Goal: Task Accomplishment & Management: Manage account settings

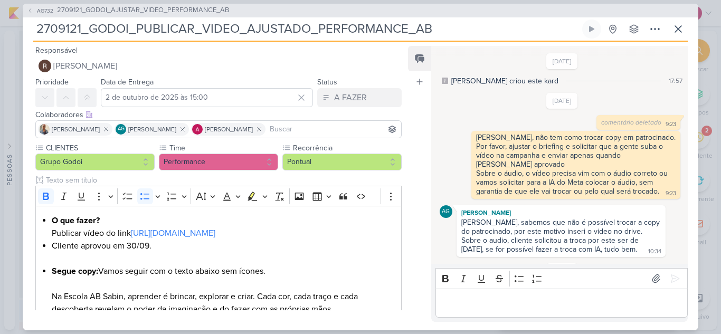
scroll to position [106, 0]
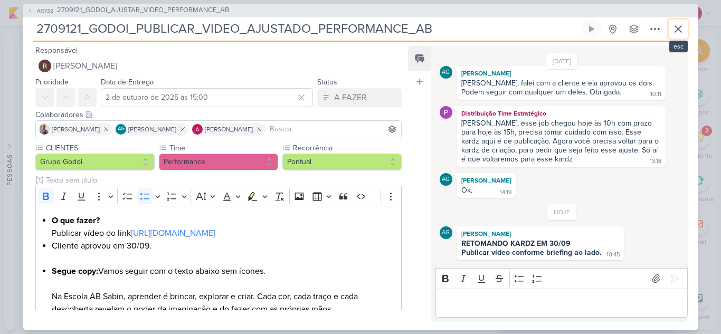
drag, startPoint x: 677, startPoint y: 34, endPoint x: 628, endPoint y: 50, distance: 51.6
click at [677, 34] on icon at bounding box center [678, 29] width 13 height 13
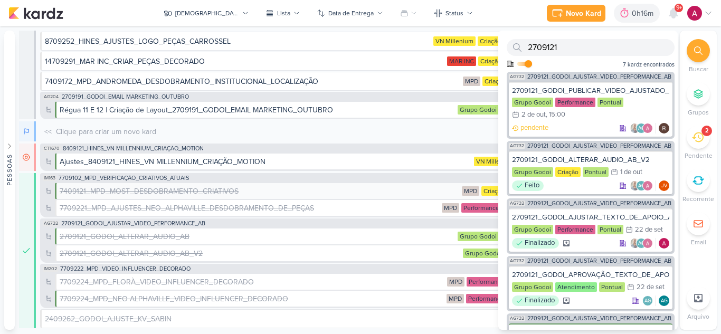
scroll to position [181, 0]
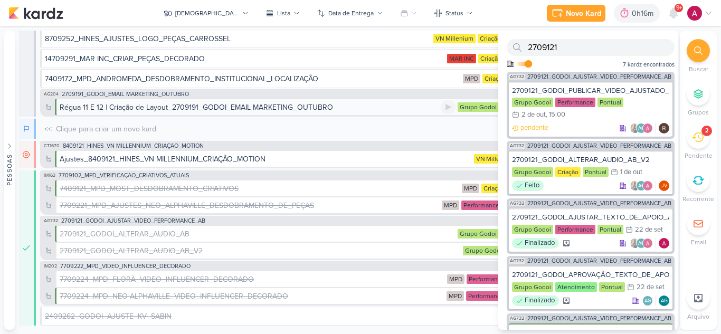
click at [123, 107] on div "Régua 11 E 12 | Criação de Layout_2709191_GODOI_EMAIL MARKETING_OUTUBRO" at bounding box center [196, 107] width 273 height 11
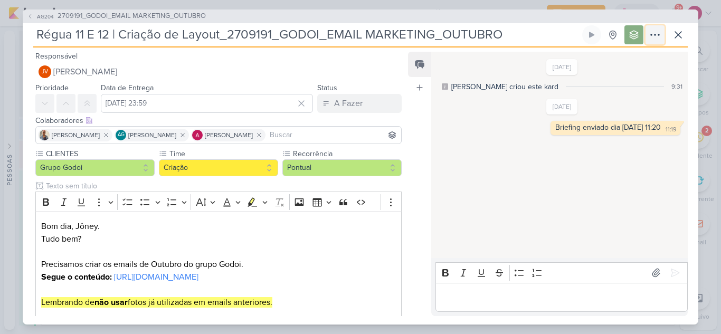
click at [660, 35] on icon at bounding box center [655, 35] width 13 height 13
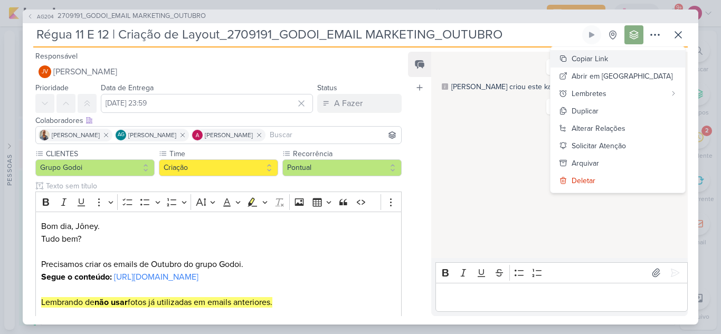
click at [608, 61] on div "Copiar Link" at bounding box center [590, 58] width 36 height 11
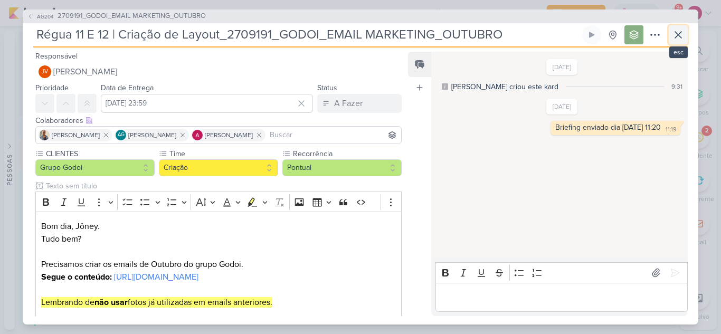
click at [680, 37] on icon at bounding box center [678, 35] width 13 height 13
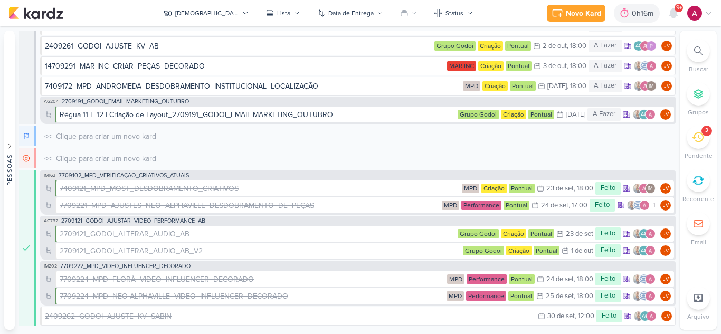
scroll to position [174, 0]
click at [672, 17] on icon at bounding box center [673, 13] width 8 height 10
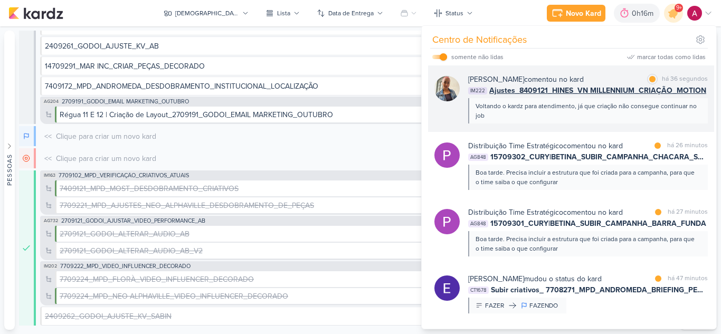
click at [589, 73] on div "Iara Santos comentou no kard marcar como lida há 36 segundos IM222 Ajustes_8409…" at bounding box center [571, 98] width 286 height 67
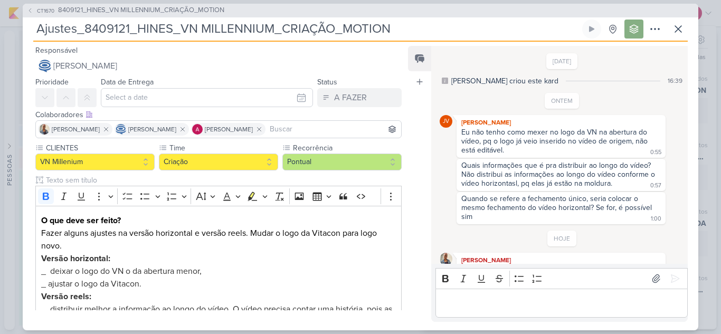
scroll to position [26, 0]
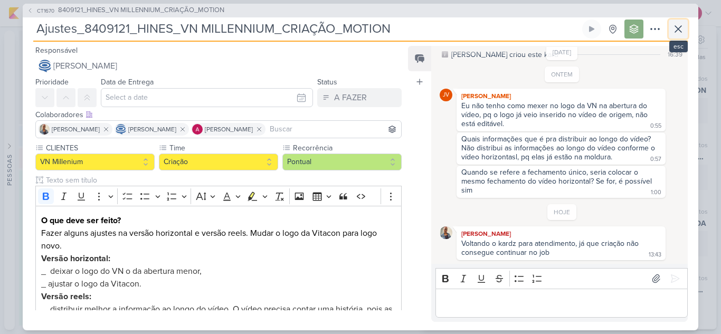
click at [677, 31] on icon at bounding box center [678, 29] width 6 height 6
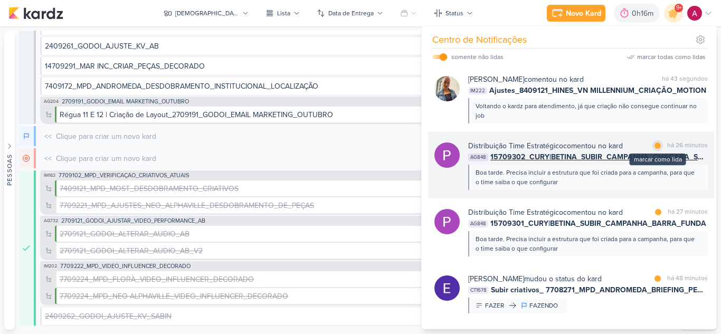
click at [655, 143] on div at bounding box center [658, 146] width 6 height 6
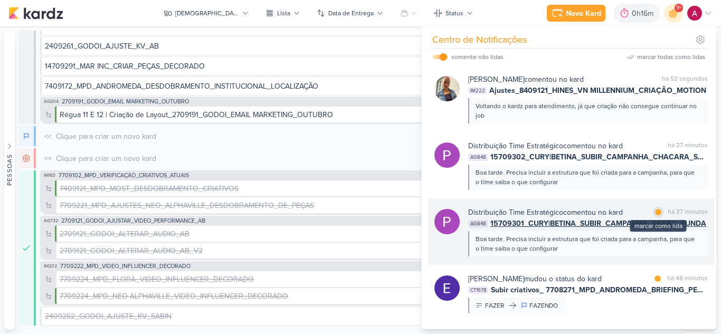
click at [655, 212] on div at bounding box center [658, 212] width 6 height 6
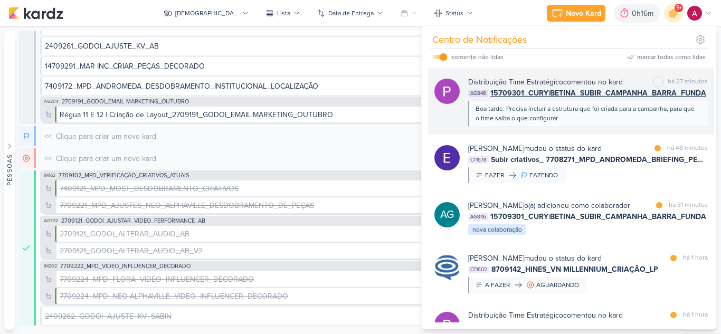
scroll to position [158, 0]
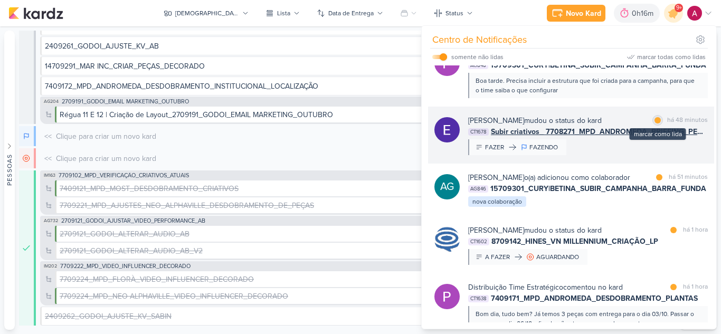
click at [655, 121] on div at bounding box center [658, 120] width 6 height 6
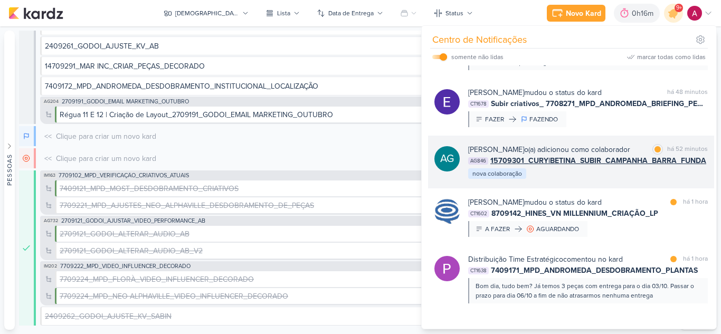
scroll to position [211, 0]
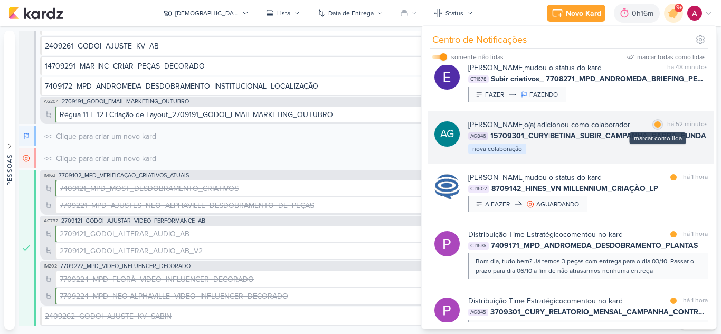
click at [657, 127] on div "marcar como lida" at bounding box center [657, 124] width 11 height 11
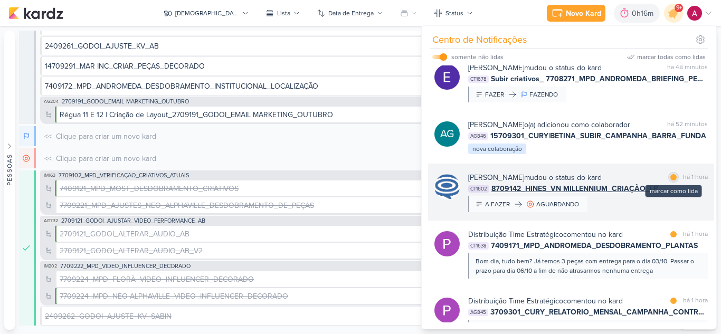
click at [670, 181] on div at bounding box center [673, 177] width 6 height 6
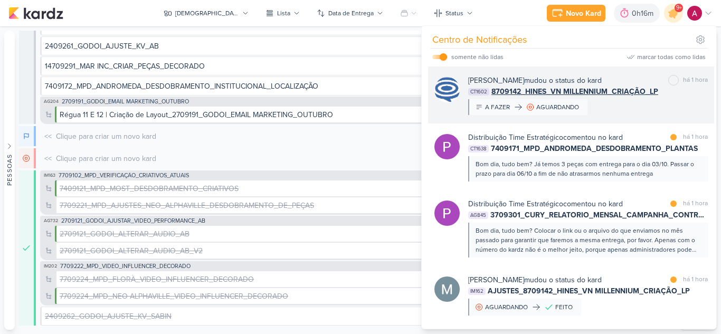
scroll to position [317, 0]
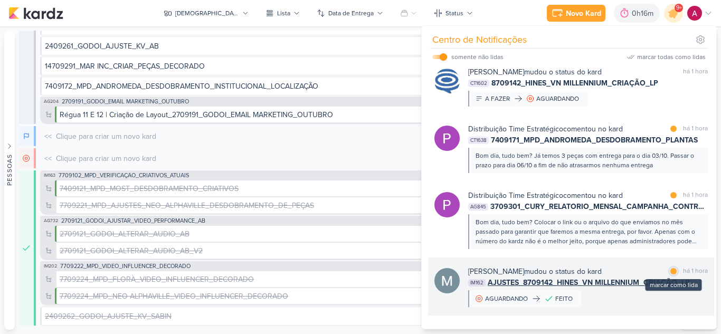
click at [668, 277] on div "marcar como lida" at bounding box center [673, 271] width 11 height 11
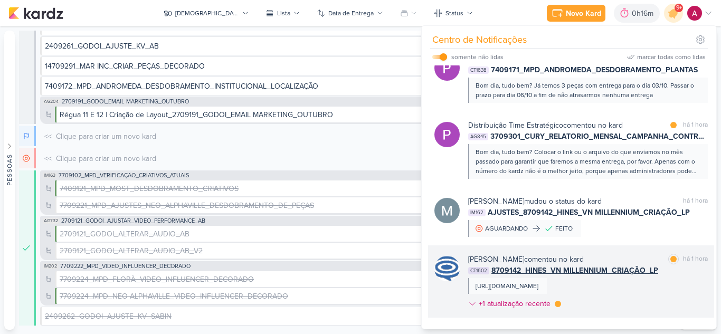
scroll to position [369, 0]
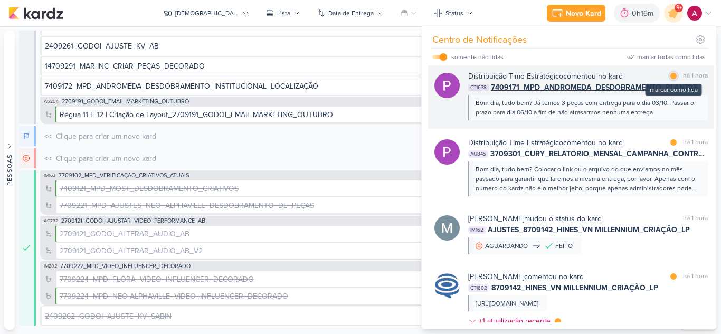
click at [670, 79] on div at bounding box center [673, 76] width 6 height 6
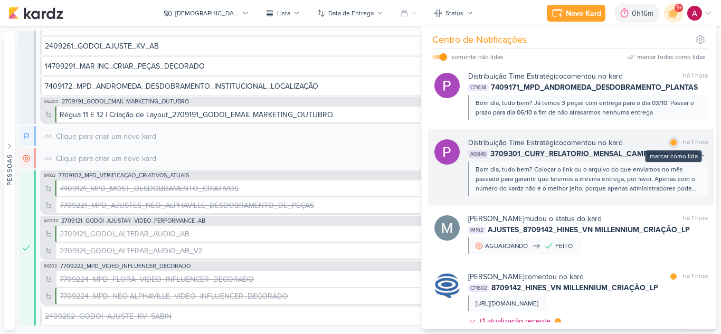
click at [670, 146] on div at bounding box center [673, 142] width 6 height 6
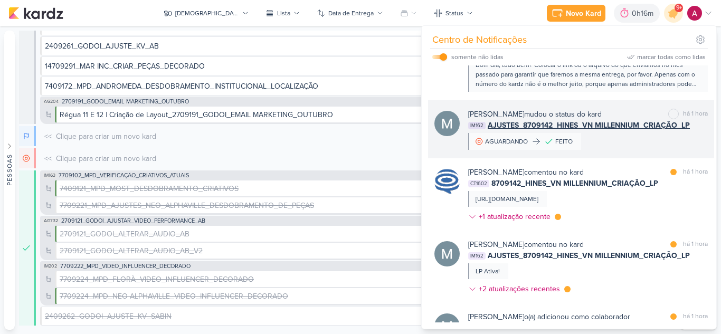
scroll to position [475, 0]
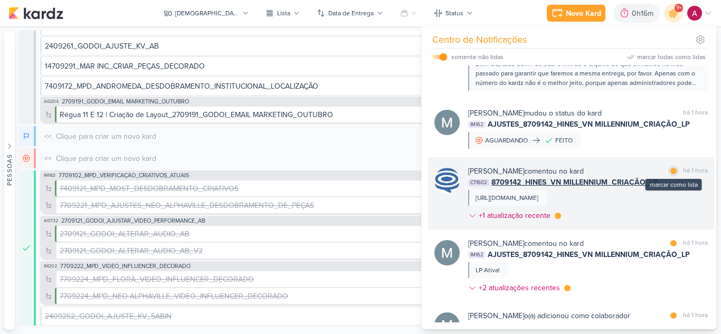
click at [668, 176] on div "marcar como lida" at bounding box center [673, 171] width 11 height 11
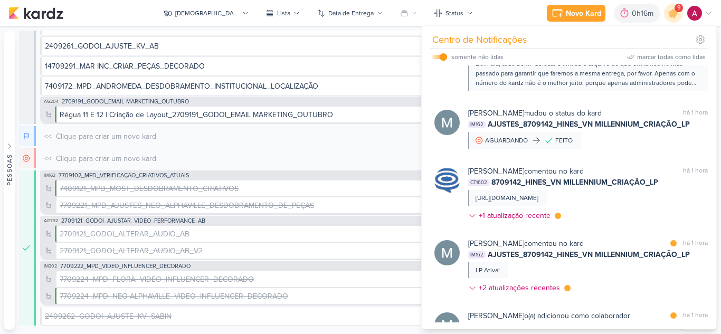
drag, startPoint x: 470, startPoint y: 224, endPoint x: 484, endPoint y: 231, distance: 15.1
click at [473, 220] on icon at bounding box center [472, 216] width 8 height 8
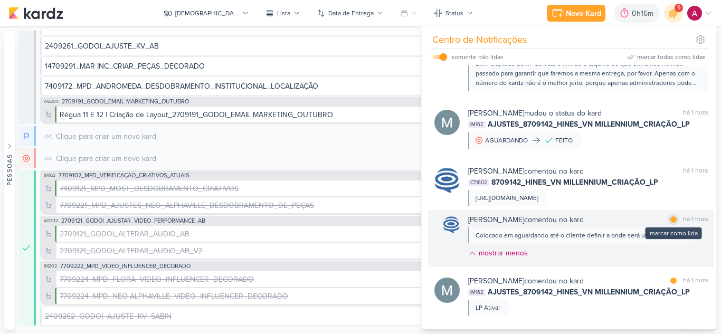
click at [670, 223] on div at bounding box center [673, 219] width 6 height 6
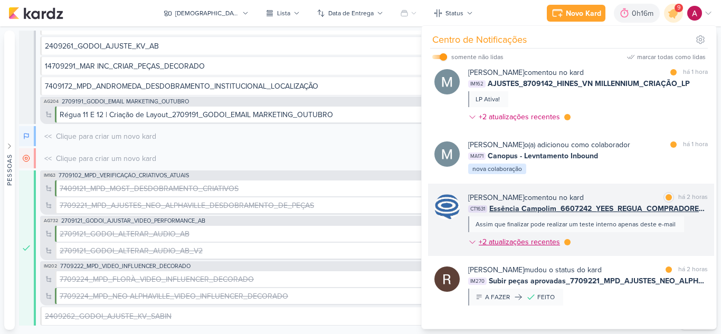
scroll to position [686, 0]
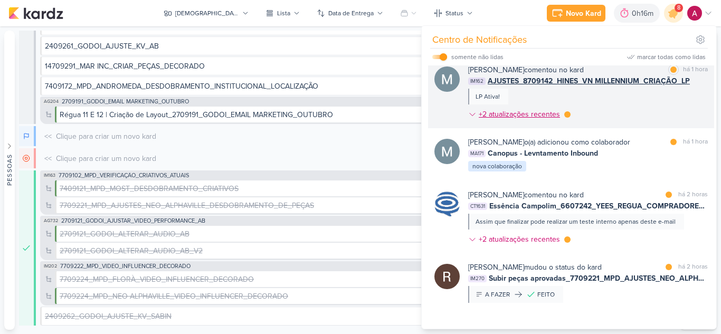
click at [471, 116] on icon at bounding box center [472, 114] width 5 height 3
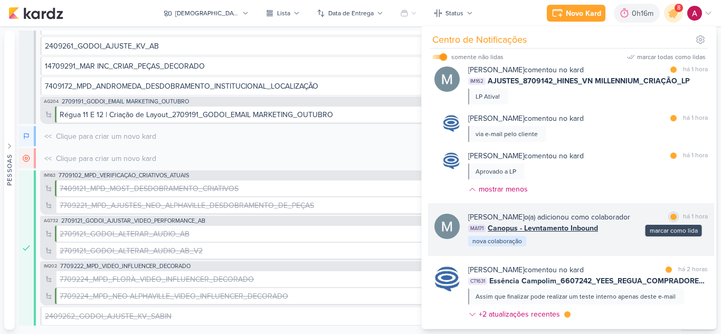
click at [670, 220] on div at bounding box center [673, 217] width 6 height 6
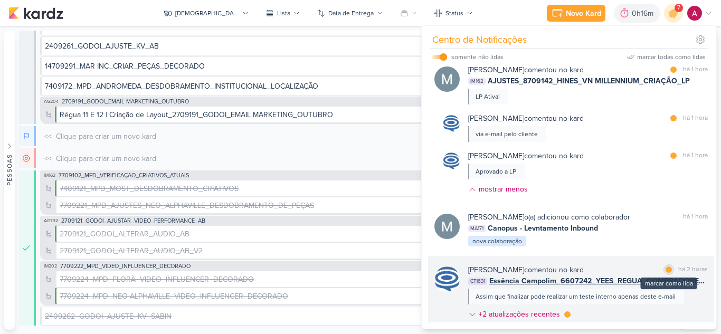
click at [666, 273] on div at bounding box center [669, 270] width 6 height 6
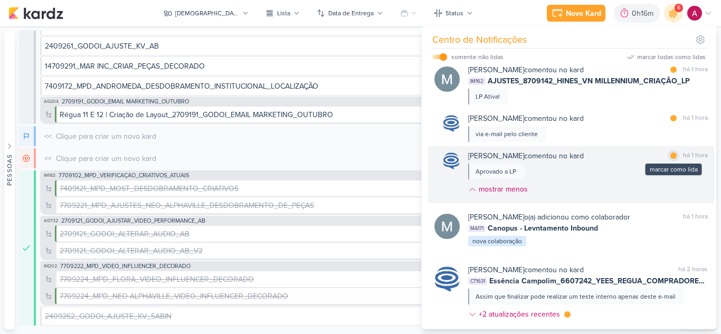
click at [670, 159] on div at bounding box center [673, 156] width 6 height 6
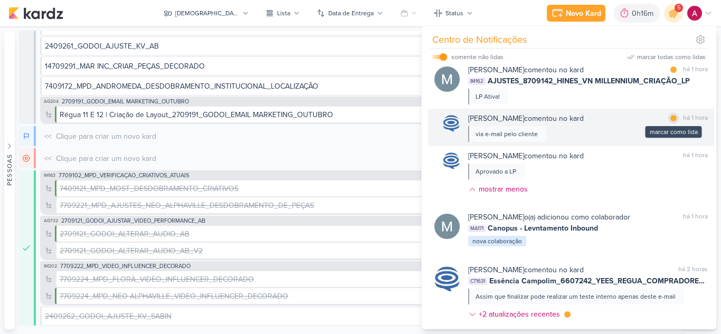
click at [671, 124] on div "marcar como lida" at bounding box center [673, 118] width 11 height 11
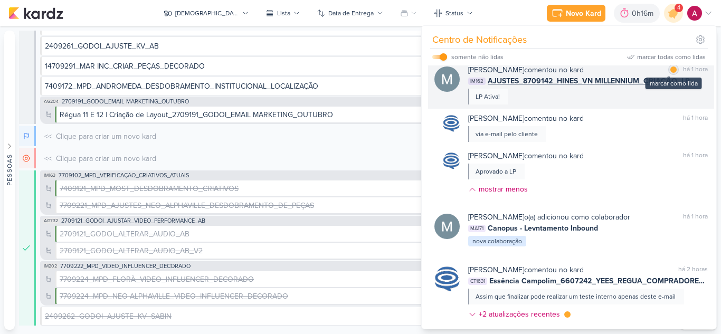
click at [670, 73] on div at bounding box center [673, 70] width 6 height 6
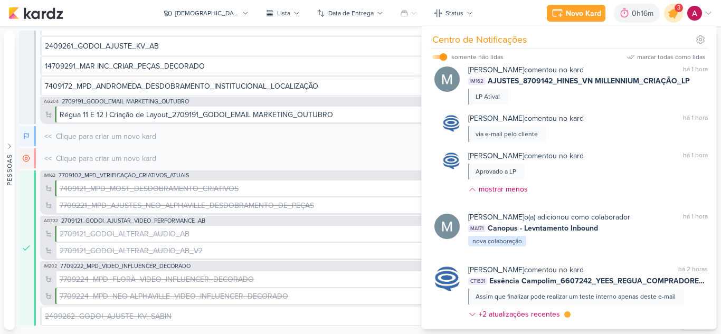
click at [675, 16] on icon at bounding box center [673, 13] width 13 height 13
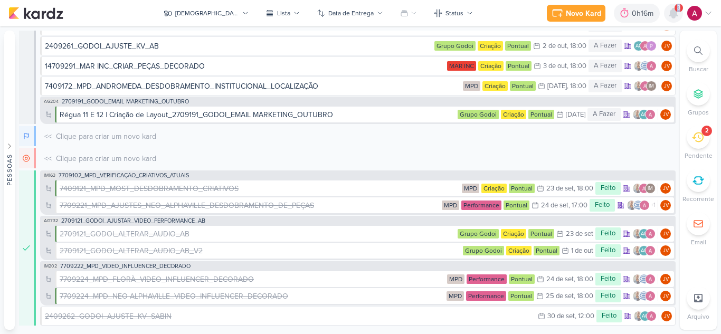
click at [675, 16] on icon at bounding box center [673, 13] width 8 height 10
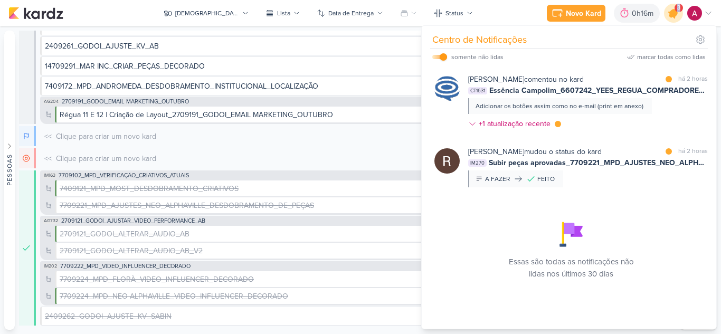
scroll to position [0, 0]
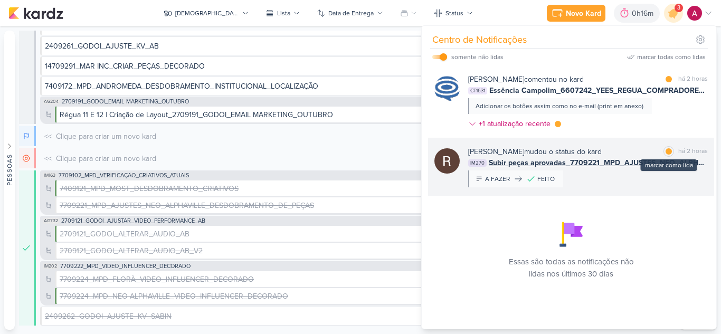
click at [666, 151] on div at bounding box center [669, 151] width 6 height 6
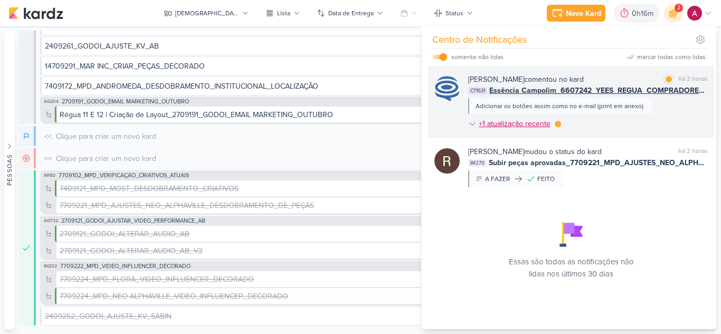
click at [472, 124] on icon at bounding box center [472, 124] width 8 height 8
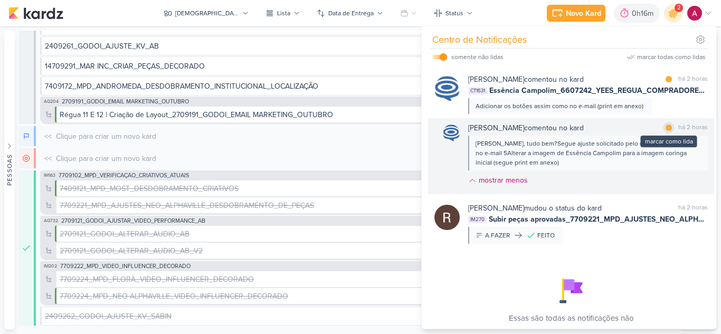
click at [666, 125] on div at bounding box center [669, 128] width 6 height 6
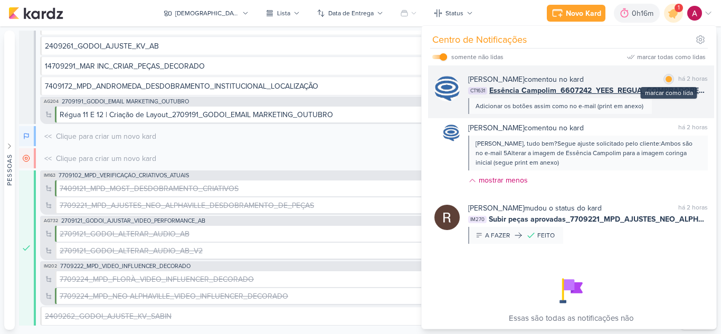
click at [666, 78] on div at bounding box center [669, 79] width 6 height 6
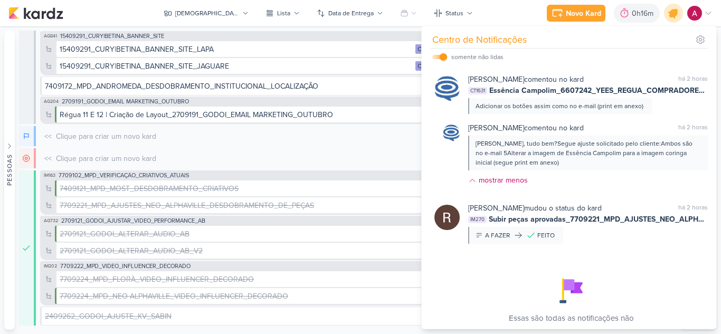
click at [669, 17] on icon at bounding box center [674, 13] width 18 height 18
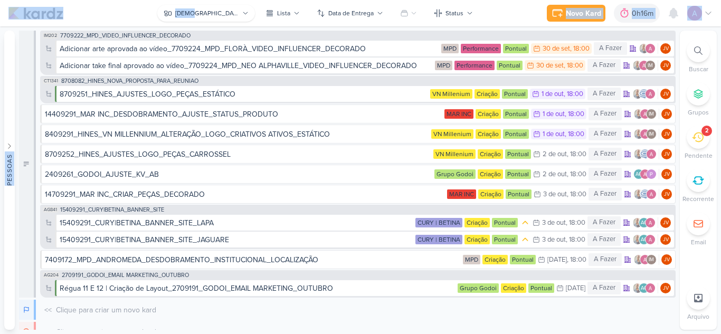
click at [217, 21] on body "1.99.0 Novo Kard Ctrl + k 0h16m Sessão desligada... Hoje 0h16m Semana 0h16m Mês…" at bounding box center [360, 167] width 721 height 334
click at [137, 18] on div "Novo Kard Ctrl + k 0h16m Sessão desligada... Hoje 0h16m Semana 0h16m Mês 0h16m" at bounding box center [360, 13] width 704 height 26
click at [208, 10] on div "[DEMOGRAPHIC_DATA]" at bounding box center [207, 13] width 64 height 10
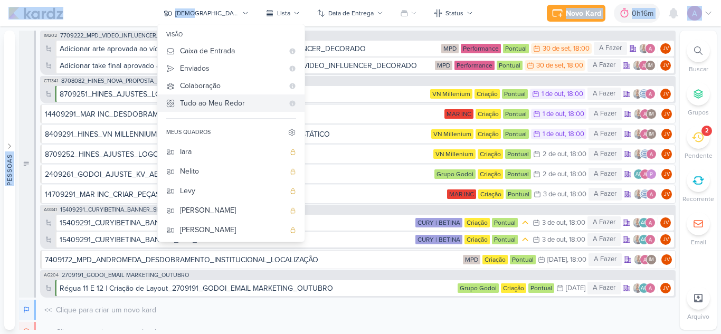
click at [240, 106] on div "Tudo ao Meu Redor" at bounding box center [231, 103] width 103 height 11
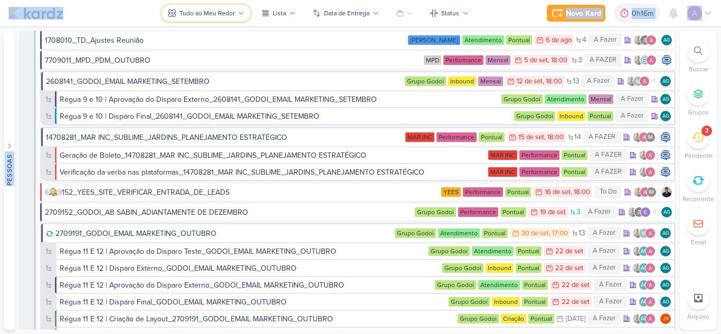
click at [217, 14] on div "Tudo ao Meu Redor" at bounding box center [206, 13] width 55 height 10
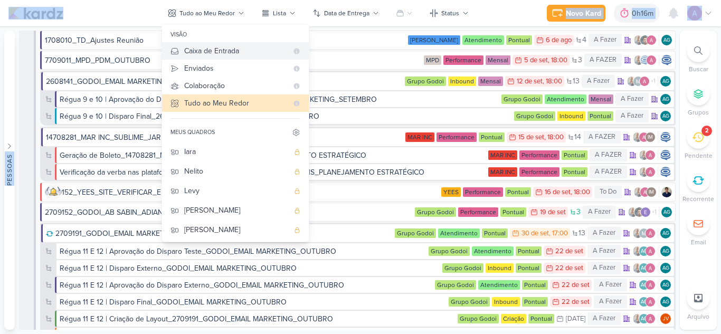
click at [241, 53] on div "Caixa de Entrada" at bounding box center [235, 50] width 103 height 11
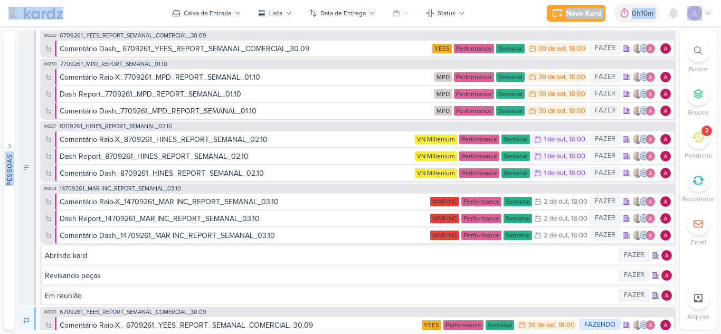
click at [496, 15] on div "Novo Kard Ctrl + k 0h16m Sessão desligada... Hoje 0h16m Semana 0h16m Mês 0h16m" at bounding box center [360, 13] width 704 height 26
click at [287, 50] on div "Comentário Dash_ 6709261_YEES_REPORT_SEMANAL_COMERCIAL_30.09" at bounding box center [185, 48] width 250 height 11
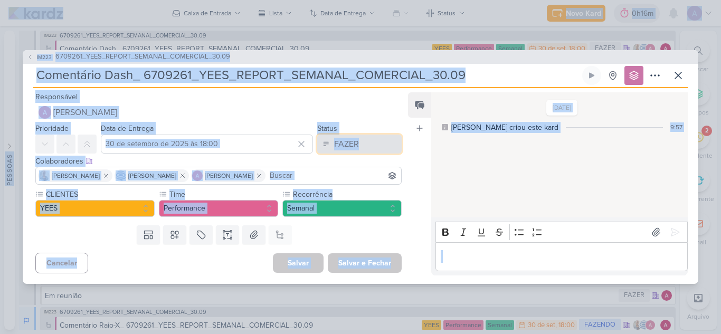
click at [356, 143] on button "FAZER" at bounding box center [359, 144] width 84 height 19
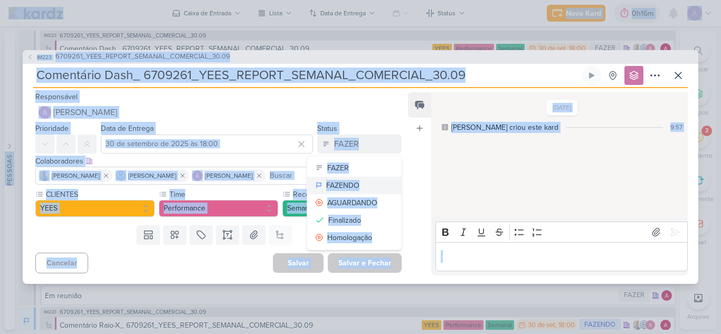
click at [345, 185] on div "FAZENDO" at bounding box center [342, 185] width 33 height 11
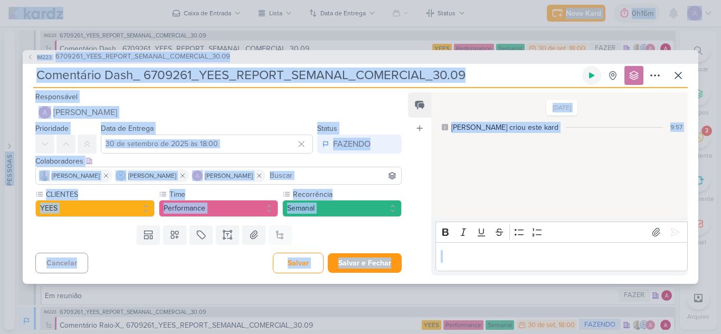
click at [594, 73] on icon at bounding box center [591, 75] width 8 height 8
click at [481, 7] on div "IM223 6709261_YEES_REPORT_SEMANAL_COMERCIAL_30.09 Comentário Dash_ 6709261_YEES…" at bounding box center [360, 167] width 721 height 334
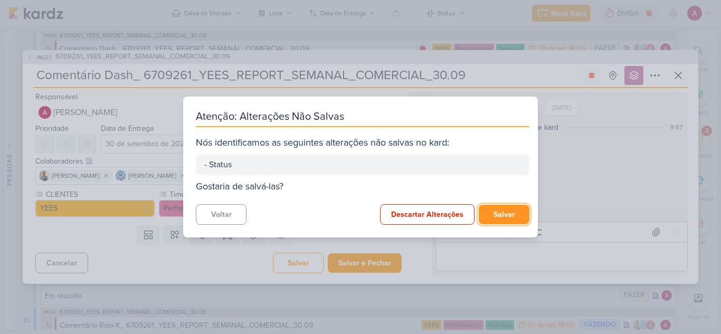
click at [495, 215] on button "Salvar" at bounding box center [504, 215] width 51 height 20
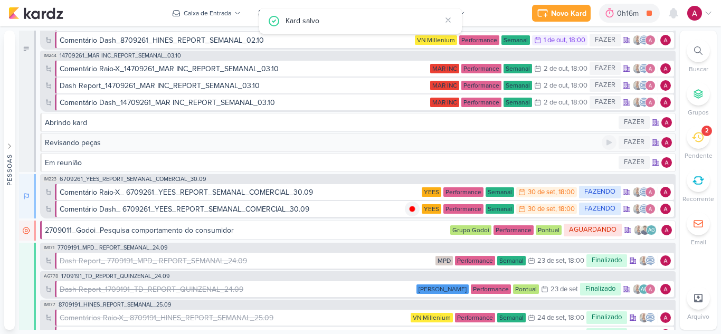
scroll to position [106, 0]
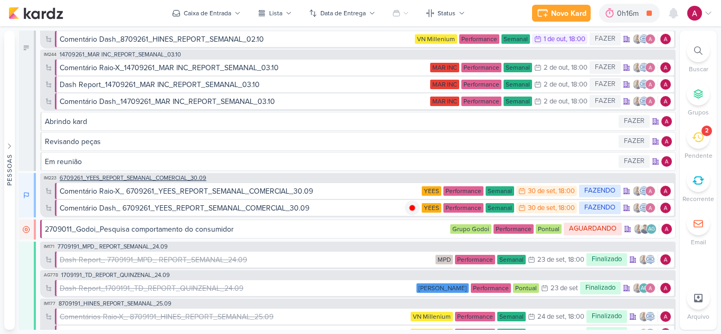
click at [151, 177] on span "6709261_YEES_REPORT_SEMANAL_COMERCIAL_30.09" at bounding box center [133, 178] width 147 height 6
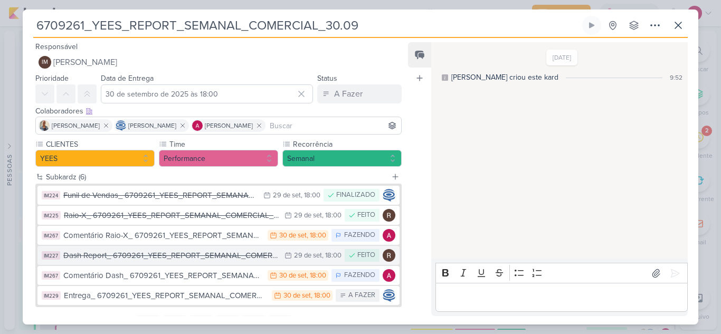
click at [153, 257] on div "Dash Report_ 6709261_YEES_REPORT_SEMANAL_COMERCIAL_30.09" at bounding box center [171, 256] width 216 height 12
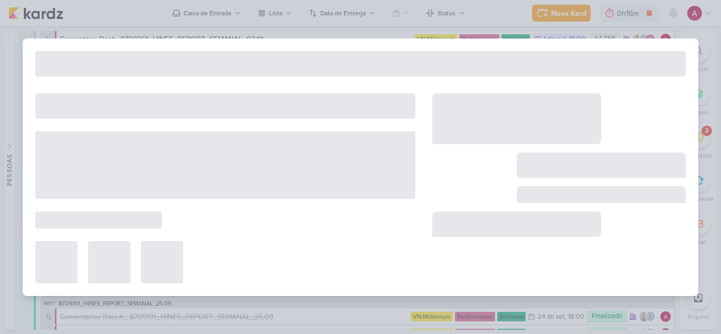
type input "Dash Report_ 6709261_YEES_REPORT_SEMANAL_COMERCIAL_30.09"
type input "29 de setembro de 2025 às 18:00"
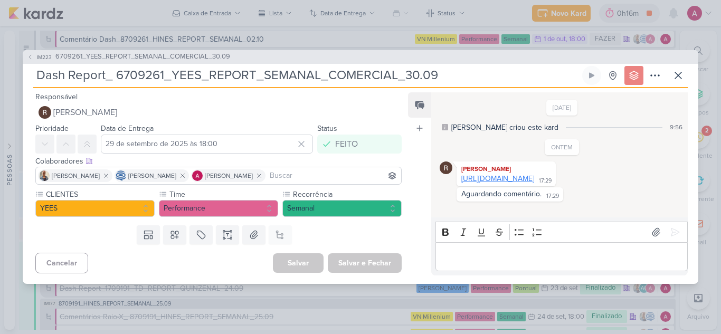
click at [523, 182] on link "https://www.canva.com/design/DAG0XYrYJbU/7-5ygccvXmHmrkLAvOxFaw/edit" at bounding box center [497, 178] width 73 height 9
click at [674, 77] on icon at bounding box center [678, 75] width 13 height 13
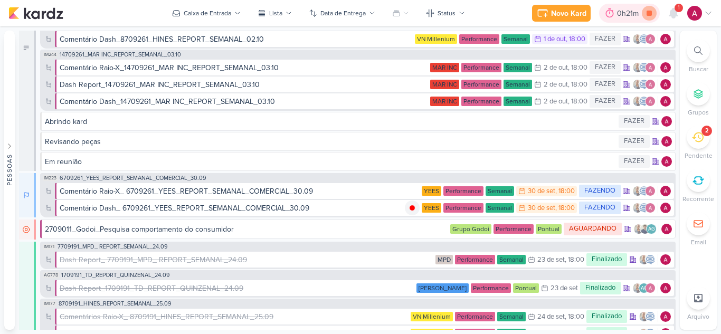
click at [652, 15] on icon at bounding box center [649, 13] width 15 height 15
click at [245, 193] on div "Comentário Raio-X_ 6709261_YEES_REPORT_SEMANAL_COMERCIAL_30.09" at bounding box center [186, 191] width 253 height 11
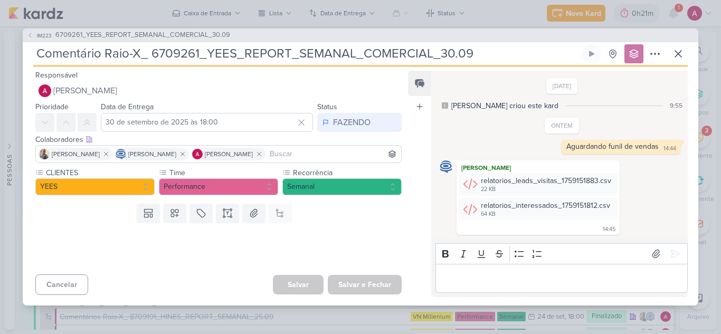
click at [485, 272] on p "Editor editing area: main" at bounding box center [561, 278] width 241 height 13
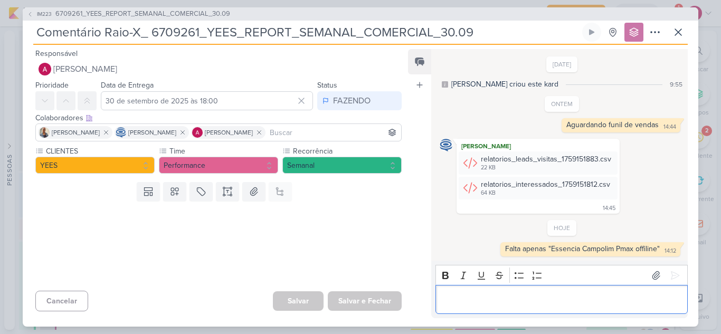
click at [542, 301] on p "Editor editing area: main" at bounding box center [561, 299] width 241 height 13
click at [501, 291] on div "Editor editing area: main" at bounding box center [561, 299] width 252 height 29
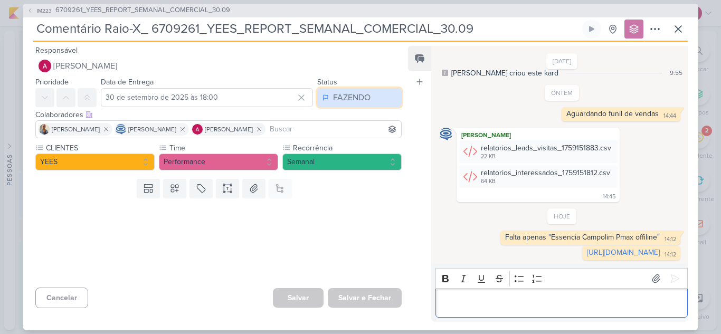
click at [323, 96] on icon at bounding box center [326, 97] width 6 height 8
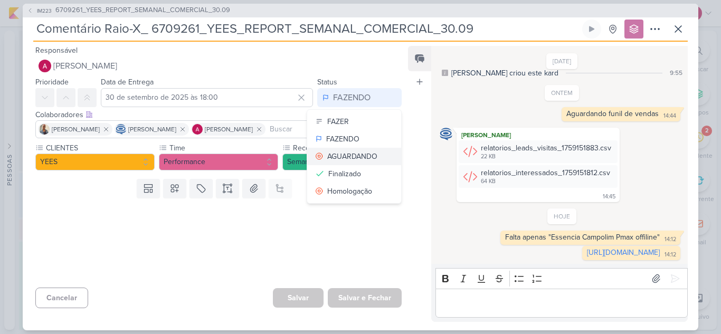
click at [347, 157] on div "AGUARDANDO" at bounding box center [352, 156] width 50 height 11
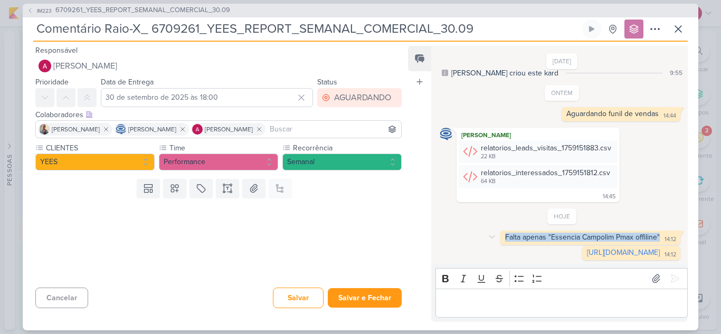
drag, startPoint x: 502, startPoint y: 224, endPoint x: 656, endPoint y: 225, distance: 154.1
click at [656, 233] on div "Falta apenas "Essencia Campolim Pmax offiline" 14:12" at bounding box center [590, 238] width 176 height 10
copy div "Falta apenas "Essencia Campolim Pmax offiline""
click at [347, 292] on button "Salvar e Fechar" at bounding box center [365, 298] width 74 height 20
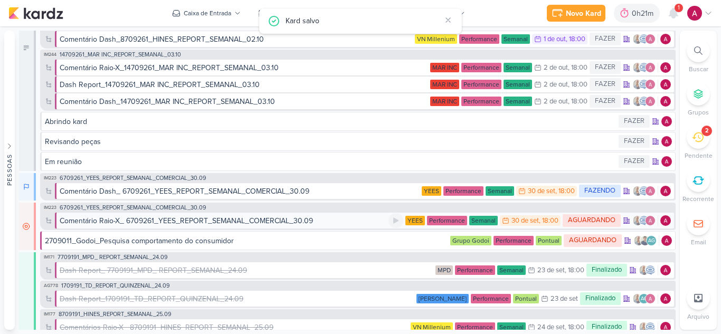
click at [149, 224] on div "Comentário Raio-X_ 6709261_YEES_REPORT_SEMANAL_COMERCIAL_30.09" at bounding box center [186, 220] width 253 height 11
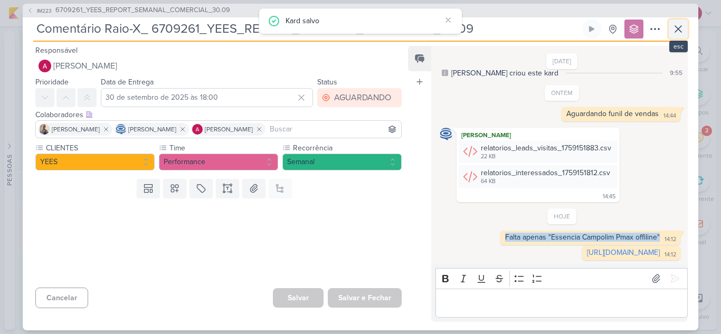
click at [680, 26] on icon at bounding box center [678, 29] width 6 height 6
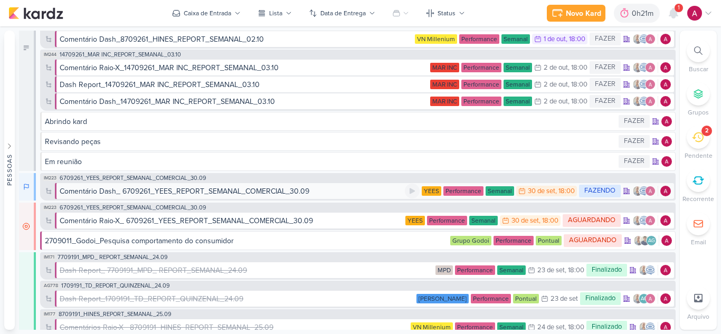
click at [117, 191] on div "Comentário Dash_ 6709261_YEES_REPORT_SEMANAL_COMERCIAL_30.09" at bounding box center [185, 191] width 250 height 11
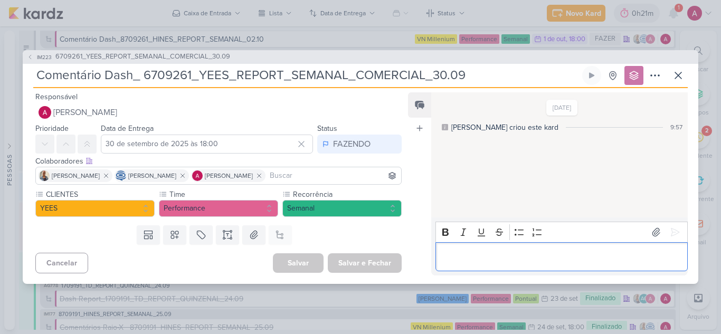
click at [500, 256] on p "Editor editing area: main" at bounding box center [561, 256] width 241 height 13
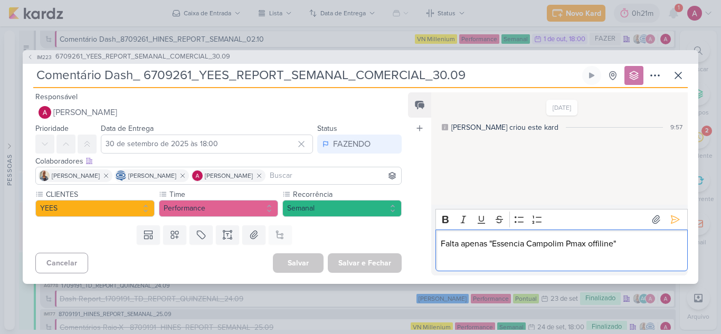
click at [524, 261] on p "Editor editing area: main" at bounding box center [561, 256] width 241 height 13
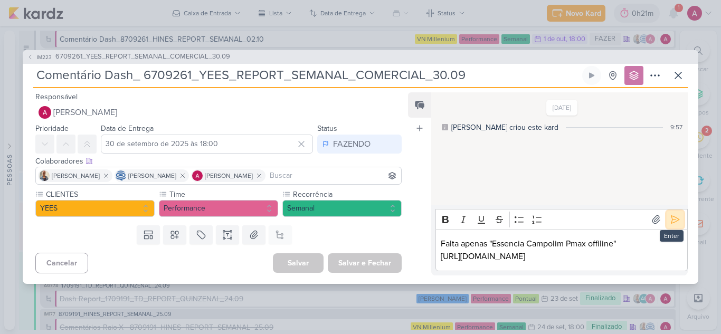
click at [672, 214] on icon at bounding box center [675, 219] width 11 height 11
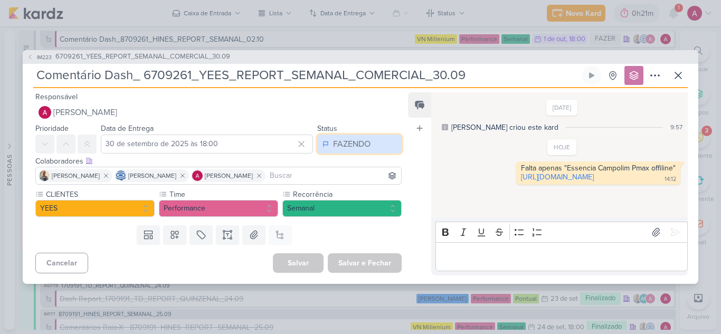
click at [354, 142] on div "FAZENDO" at bounding box center [351, 144] width 37 height 13
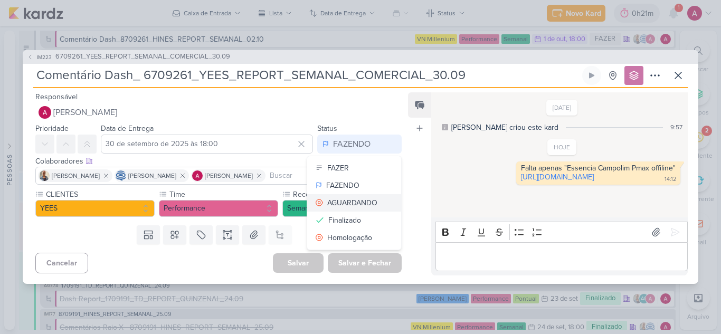
click at [350, 200] on div "AGUARDANDO" at bounding box center [352, 202] width 50 height 11
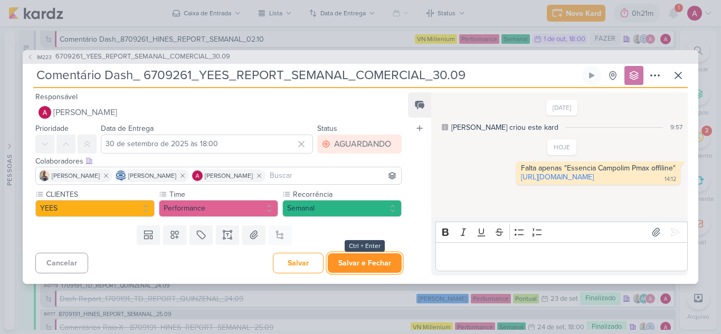
click at [352, 258] on button "Salvar e Fechar" at bounding box center [365, 263] width 74 height 20
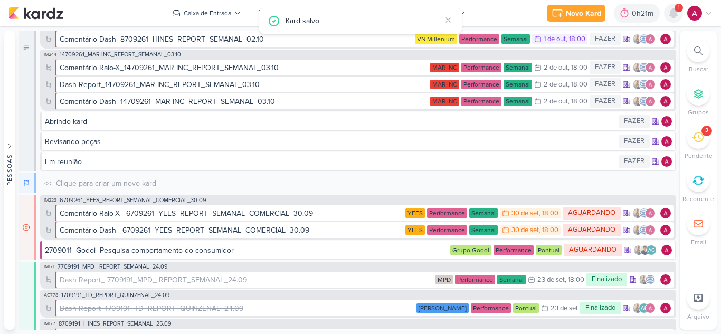
click at [674, 14] on icon at bounding box center [673, 13] width 8 height 10
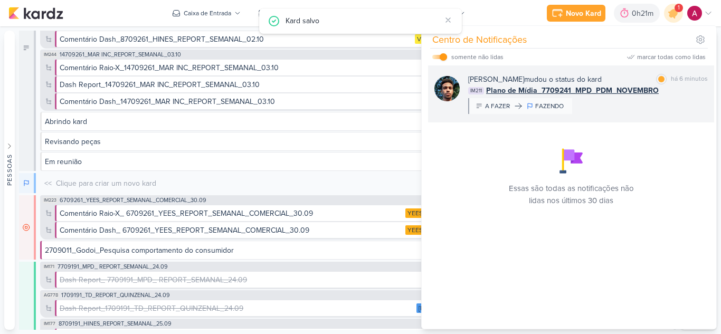
click at [627, 94] on span "Plano de Mídia_7709241_MPD_PDM_NOVEMBRO" at bounding box center [572, 90] width 173 height 11
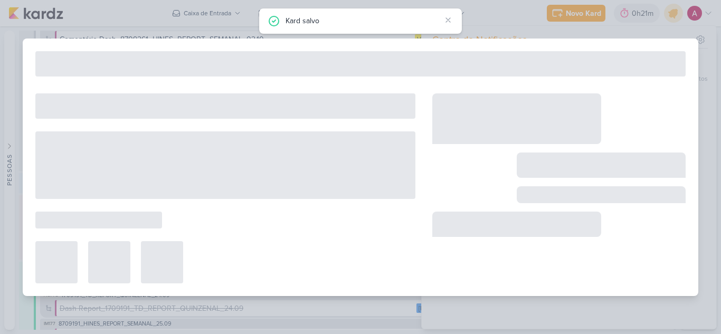
type input "Plano de Mídia_7709241_MPD_PDM_NOVEMBRO"
type input "6 de outubro de 2025 às 23:59"
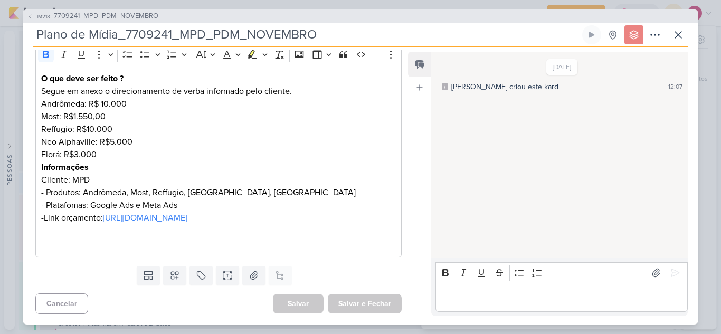
scroll to position [173, 0]
click at [675, 37] on icon at bounding box center [678, 35] width 13 height 13
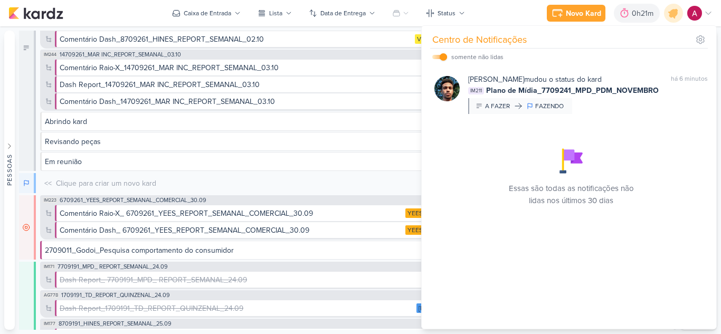
click at [691, 13] on img at bounding box center [694, 13] width 15 height 15
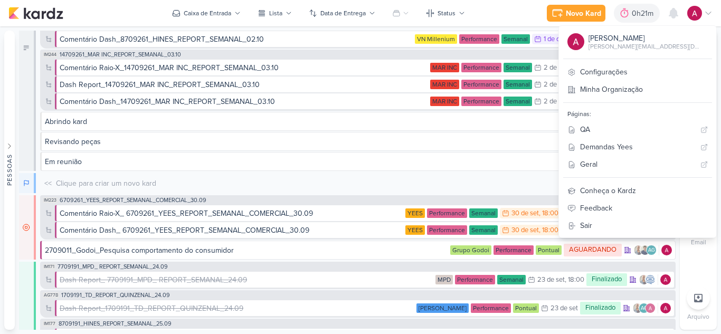
click at [691, 14] on img at bounding box center [694, 13] width 15 height 15
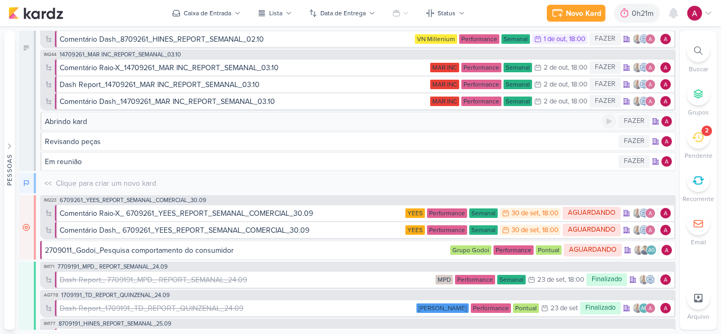
scroll to position [0, 0]
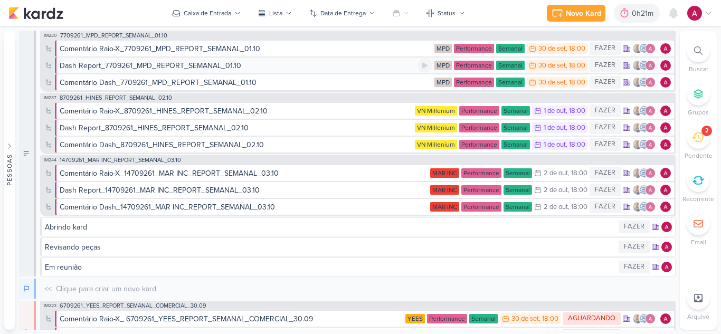
click at [283, 67] on div "Dash Report_7709261_MPD_REPORT_SEMANAL_01.10" at bounding box center [239, 65] width 358 height 11
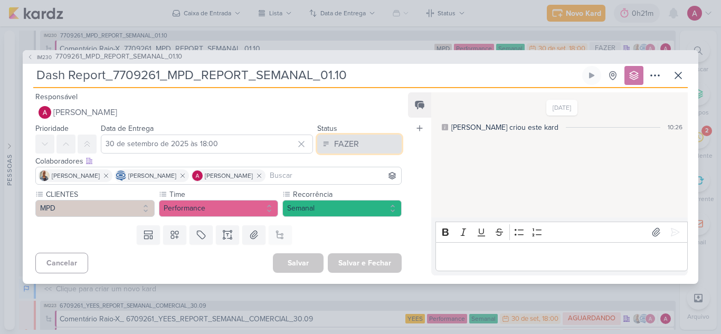
click at [346, 139] on div "FAZER" at bounding box center [346, 144] width 25 height 13
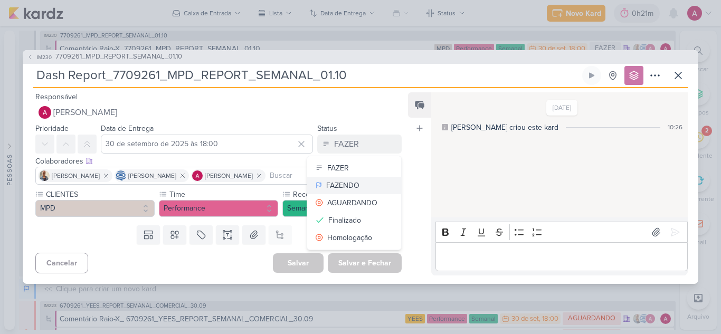
click at [334, 187] on div "FAZENDO" at bounding box center [342, 185] width 33 height 11
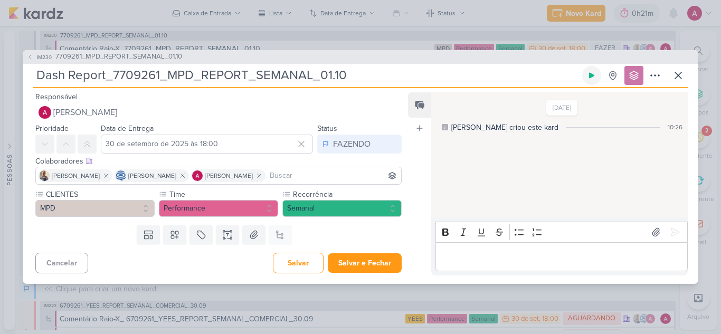
click at [590, 79] on icon at bounding box center [591, 75] width 8 height 8
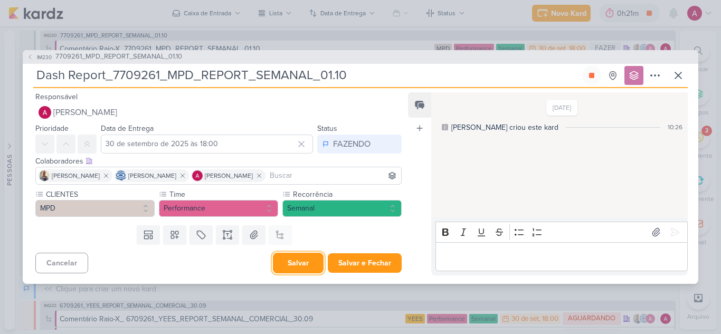
click at [281, 261] on button "Salvar" at bounding box center [298, 263] width 51 height 21
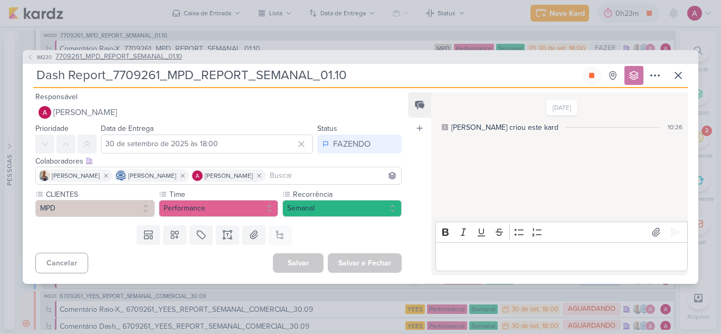
click at [166, 54] on span "7709261_MPD_REPORT_SEMANAL_01.10" at bounding box center [118, 57] width 127 height 11
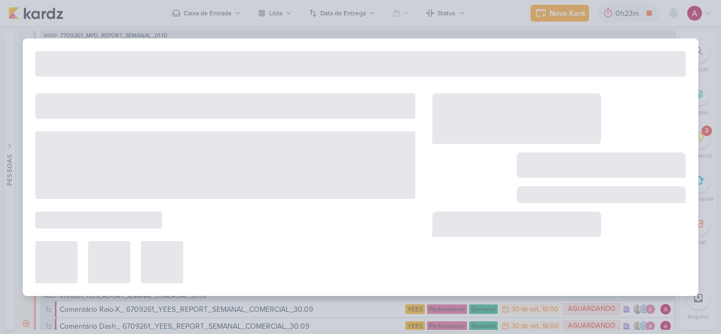
type input "7709261_MPD_REPORT_SEMANAL_01.10"
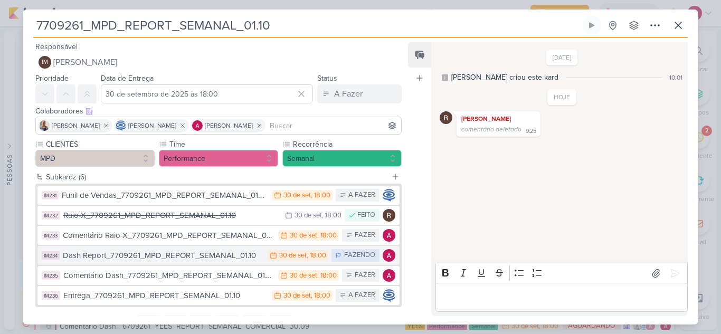
click at [213, 254] on div "Dash Report_7709261_MPD_REPORT_SEMANAL_01.10" at bounding box center [163, 256] width 200 height 12
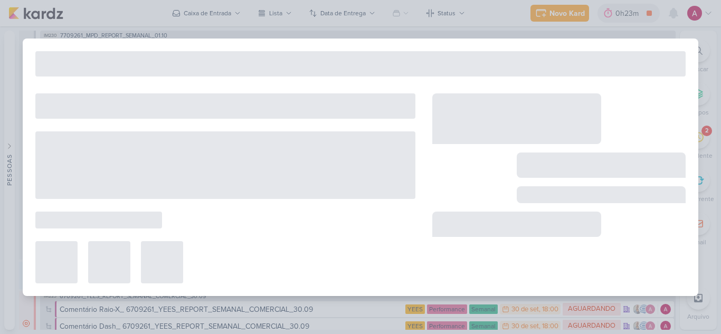
type input "Dash Report_7709261_MPD_REPORT_SEMANAL_01.10"
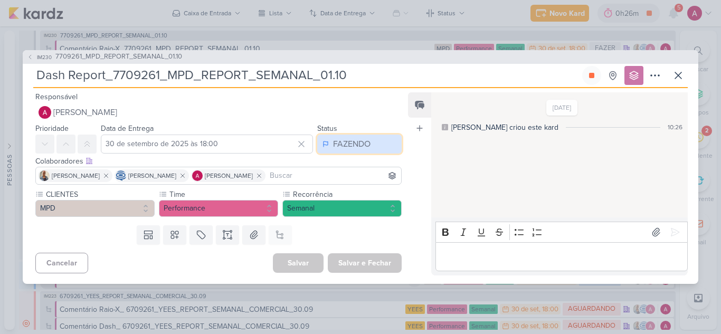
click at [371, 136] on button "FAZENDO" at bounding box center [359, 144] width 84 height 19
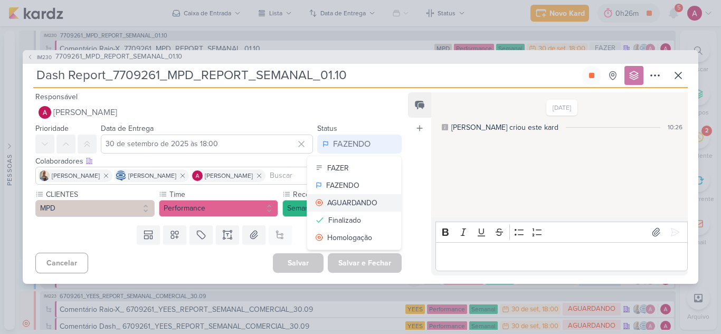
click at [353, 196] on button "AGUARDANDO" at bounding box center [354, 202] width 94 height 17
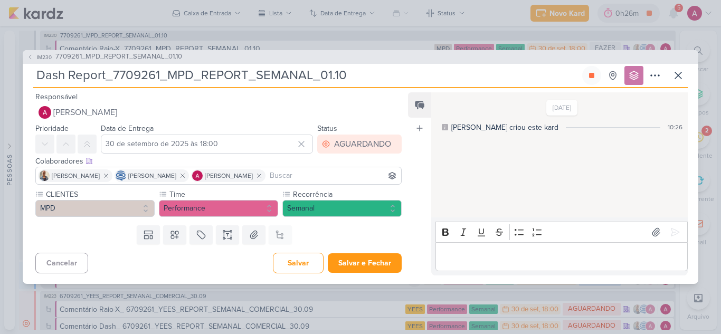
click at [459, 255] on p "Editor editing area: main" at bounding box center [561, 256] width 241 height 13
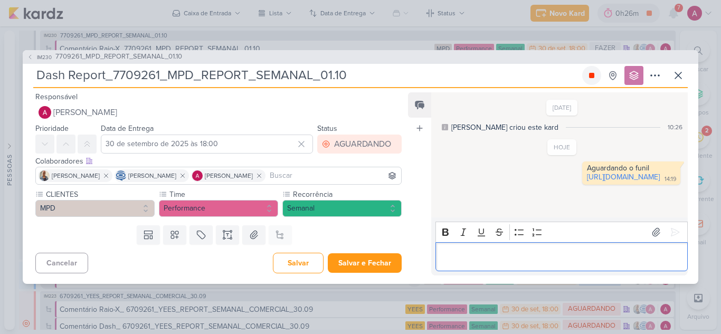
click at [593, 79] on icon at bounding box center [591, 75] width 8 height 8
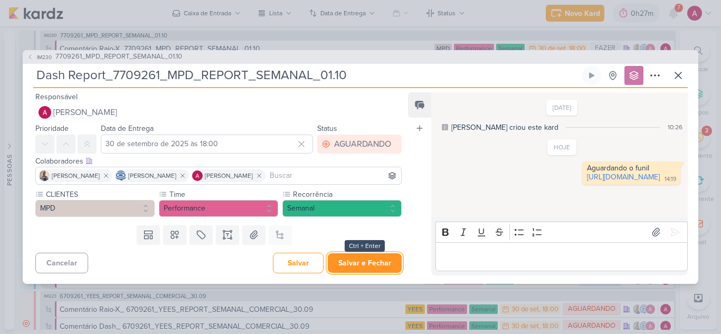
click at [361, 256] on button "Salvar e Fechar" at bounding box center [365, 263] width 74 height 20
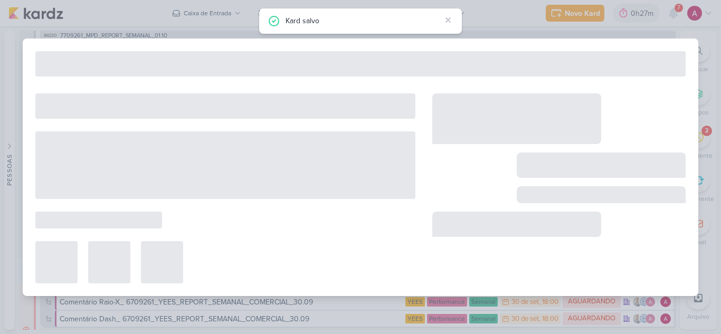
type input "7709261_MPD_REPORT_SEMANAL_01.10"
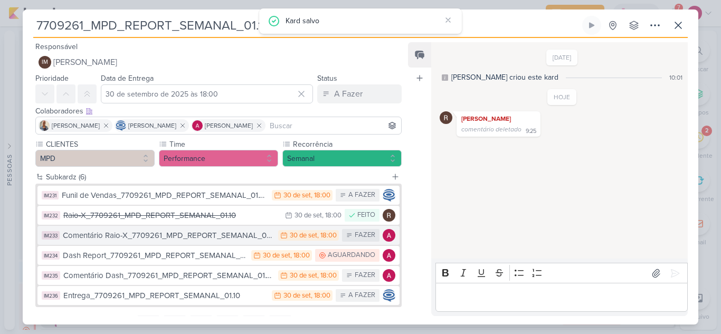
click at [167, 235] on div "Comentário Raio-X_7709261_MPD_REPORT_SEMANAL_01.10" at bounding box center [168, 236] width 210 height 12
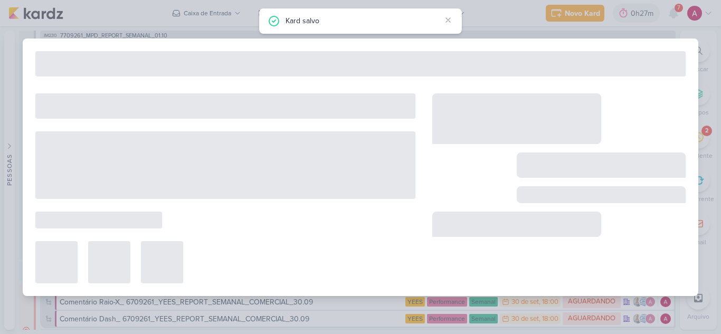
type input "Comentário Raio-X_7709261_MPD_REPORT_SEMANAL_01.10"
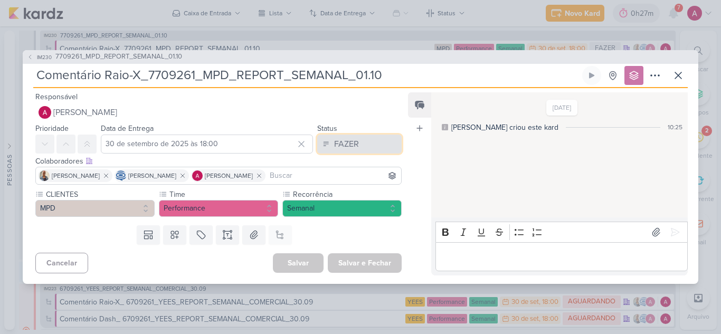
click at [340, 142] on div "FAZER" at bounding box center [346, 144] width 25 height 13
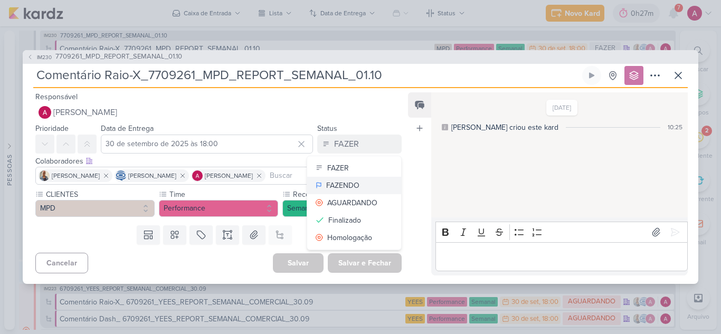
click at [334, 186] on div "FAZENDO" at bounding box center [342, 185] width 33 height 11
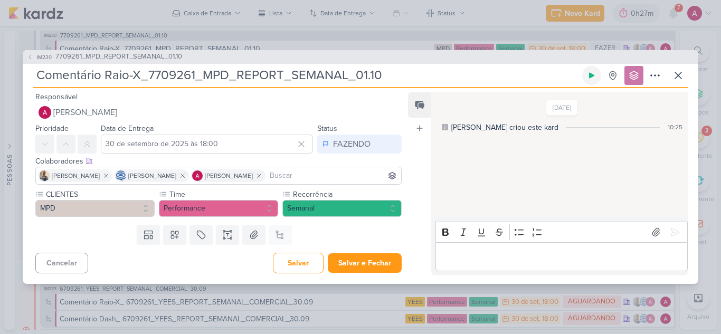
click at [593, 79] on button at bounding box center [591, 75] width 19 height 19
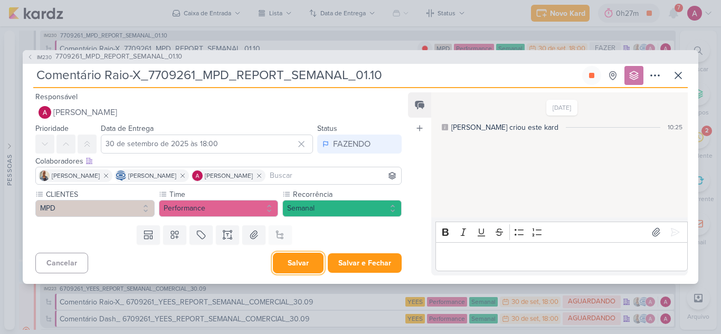
click at [301, 262] on button "Salvar" at bounding box center [298, 263] width 51 height 21
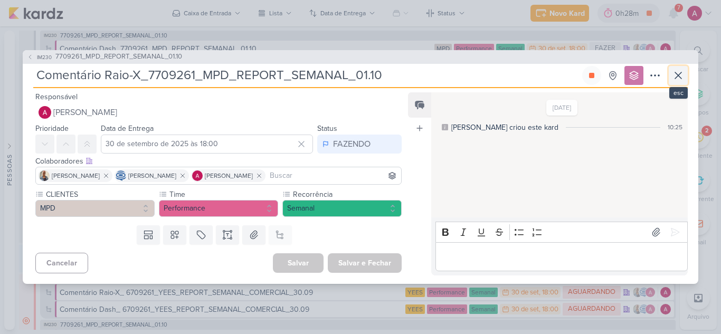
click at [681, 70] on icon at bounding box center [678, 75] width 13 height 13
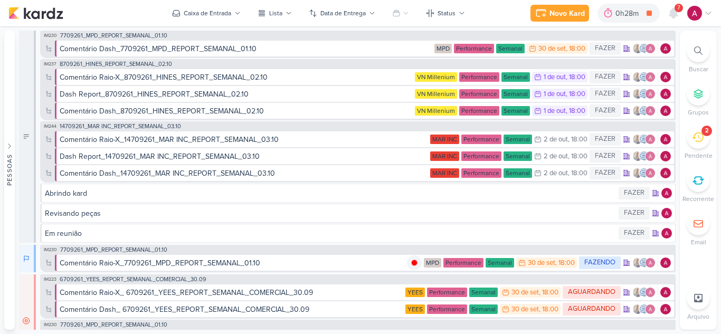
click at [697, 13] on img at bounding box center [694, 13] width 15 height 15
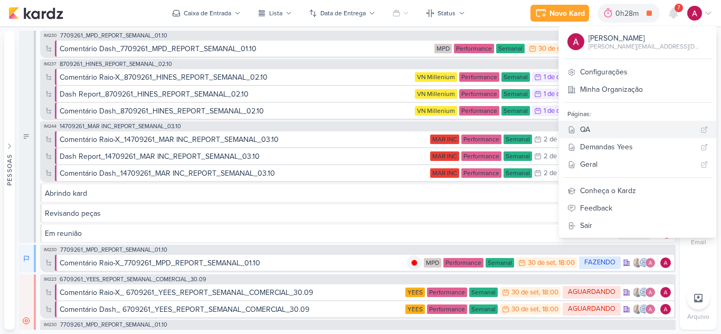
click at [621, 129] on div "QA" at bounding box center [638, 129] width 116 height 11
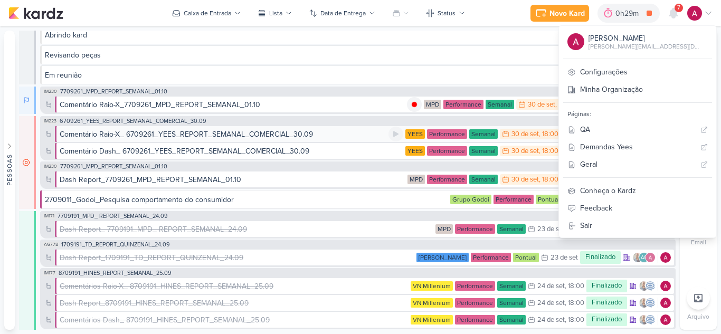
click at [157, 135] on div "Comentário Raio-X_ 6709261_YEES_REPORT_SEMANAL_COMERCIAL_30.09" at bounding box center [186, 134] width 253 height 11
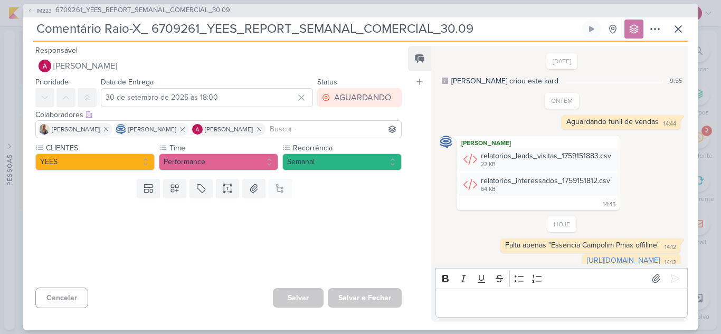
scroll to position [17, 0]
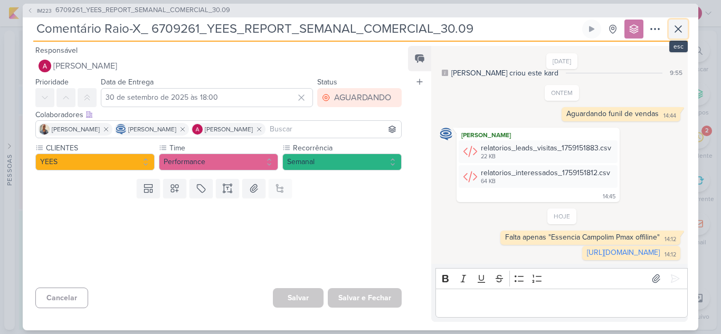
click at [682, 30] on icon at bounding box center [678, 29] width 13 height 13
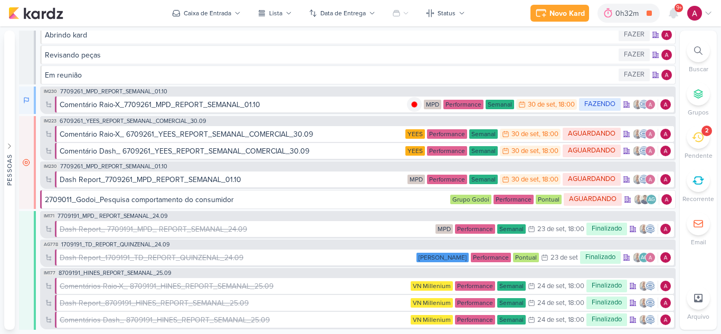
click at [691, 49] on div at bounding box center [698, 50] width 23 height 23
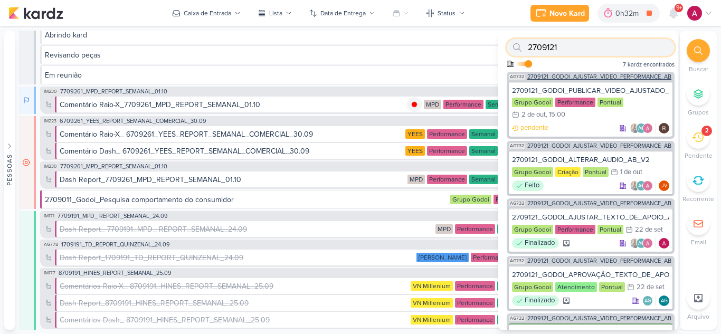
paste input "7709112"
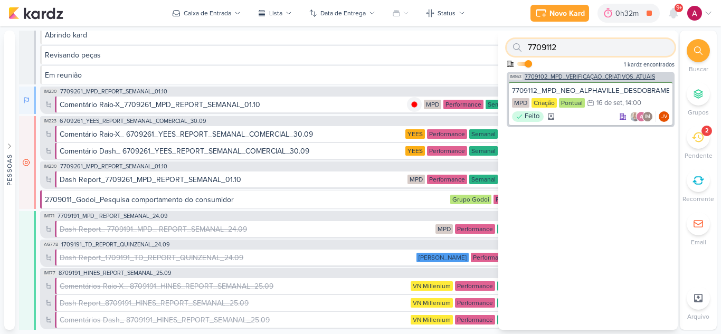
type input "7709112"
click at [598, 77] on span "7709102_MPD_VERIFICAÇÃO_CRIATIVOS_ATUAIS" at bounding box center [590, 77] width 130 height 6
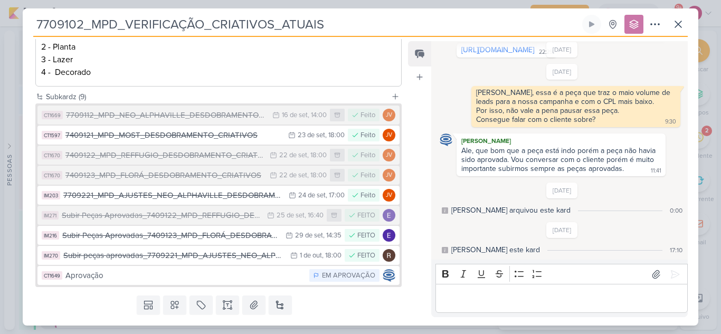
scroll to position [264, 0]
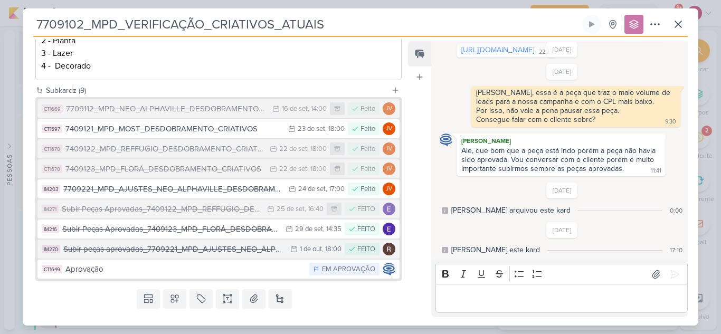
click at [243, 249] on div "Subir peças aprovadas_7709221_MPD_AJUSTES_NEO_ALPHAVILLE_DESDOBRAMENTO_DE_PEÇAS" at bounding box center [174, 249] width 222 height 12
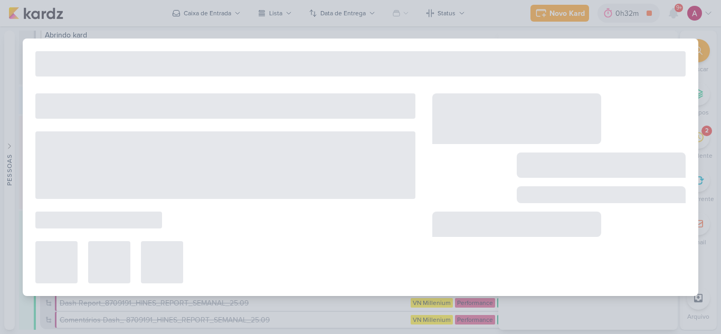
type input "Subir peças aprovadas_7709221_MPD_AJUSTES_NEO_ALPHAVILLE_DESDOBRAMENTO_DE_PEÇAS"
type input "1 de outubro de 2025 às 18:00"
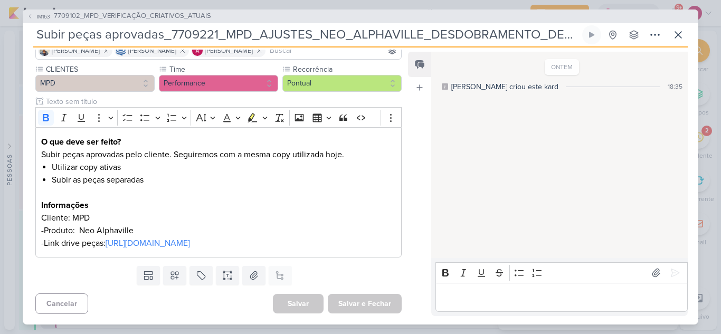
scroll to position [97, 0]
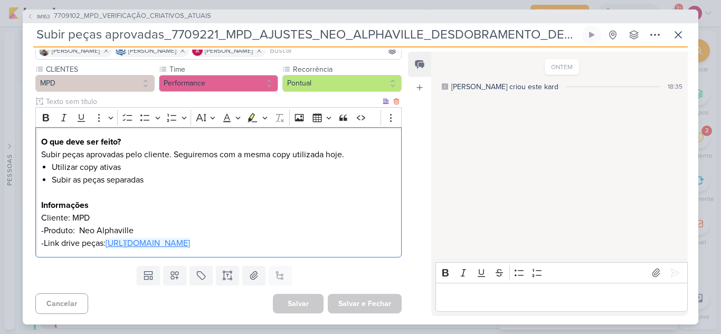
drag, startPoint x: 243, startPoint y: 233, endPoint x: 197, endPoint y: 231, distance: 46.0
click at [190, 238] on link "https://drive.google.com/drive/folders/1ZTt0pnvihbQfOT-TayCUV2hSy4DnDApL?usp=sh…" at bounding box center [148, 243] width 84 height 11
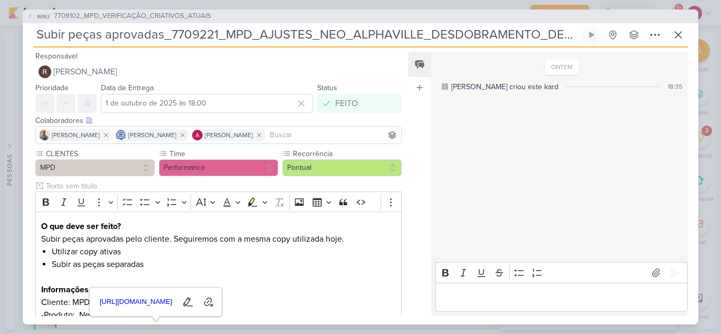
click at [467, 136] on div "ONTEM Isabella criou este kard 18:35" at bounding box center [558, 156] width 255 height 206
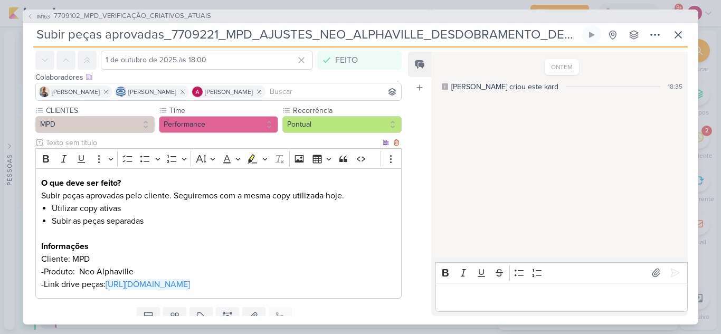
scroll to position [97, 0]
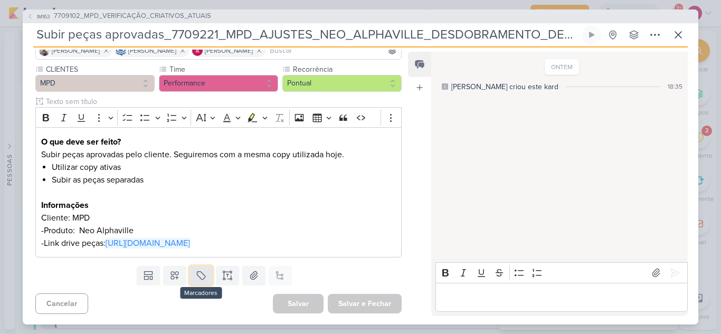
click at [202, 281] on button at bounding box center [200, 275] width 23 height 19
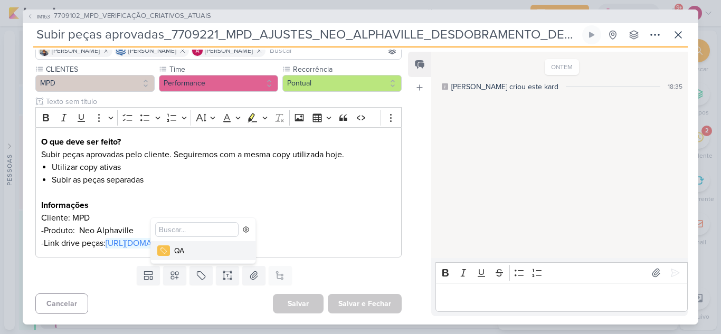
click at [197, 253] on div "QA" at bounding box center [208, 250] width 69 height 11
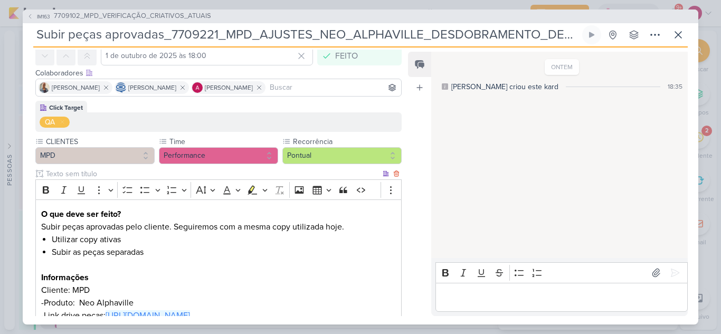
scroll to position [0, 0]
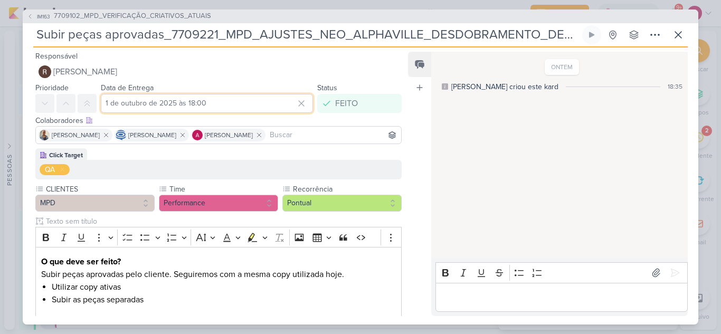
click at [194, 100] on input "1 de outubro de 2025 às 18:00" at bounding box center [207, 103] width 212 height 19
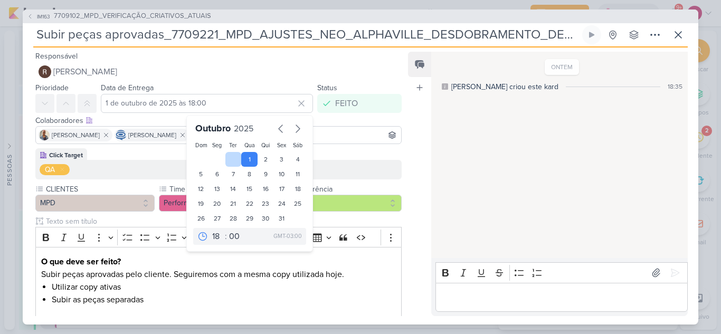
click at [226, 162] on div at bounding box center [233, 159] width 16 height 15
type input "30 de setembro de 2025 às 18:00"
click at [425, 145] on div "Feed Atrelar email Solte o email para atrelar ao kard" at bounding box center [419, 184] width 23 height 264
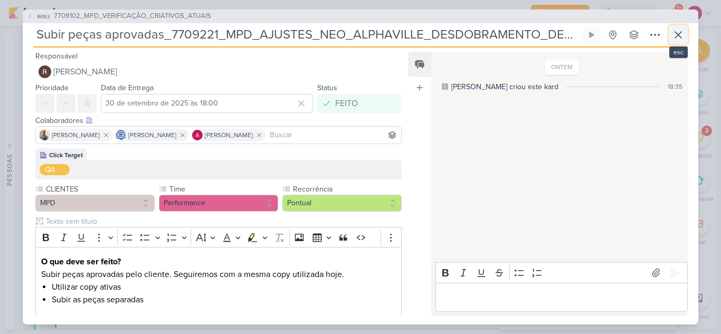
click at [676, 33] on icon at bounding box center [678, 35] width 6 height 6
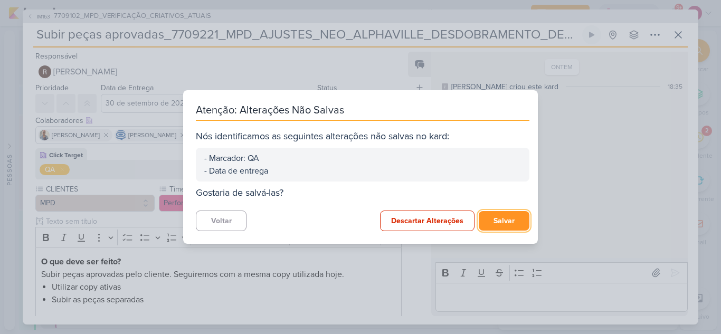
click at [515, 217] on button "Salvar" at bounding box center [504, 221] width 51 height 20
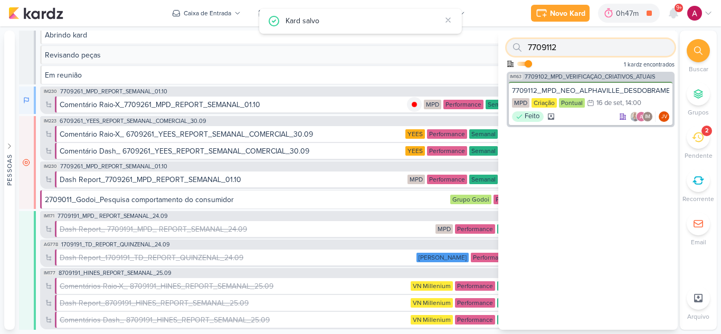
drag, startPoint x: 585, startPoint y: 50, endPoint x: 497, endPoint y: 63, distance: 89.2
click at [497, 63] on div "Pessoas Pessoas AG A l i n e G i m e n e z G r a c i a n o C a r l o s M a s s …" at bounding box center [360, 180] width 721 height 299
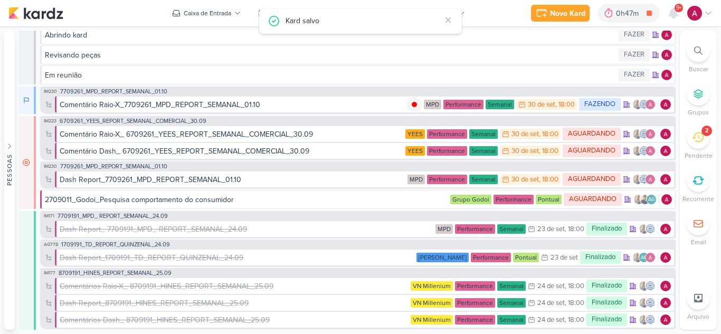
click at [692, 50] on div at bounding box center [698, 50] width 23 height 23
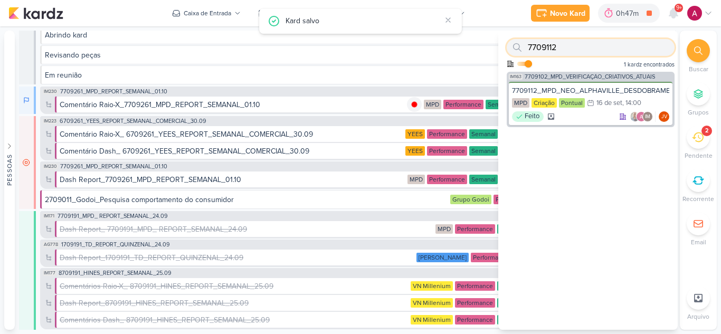
paste input "409123"
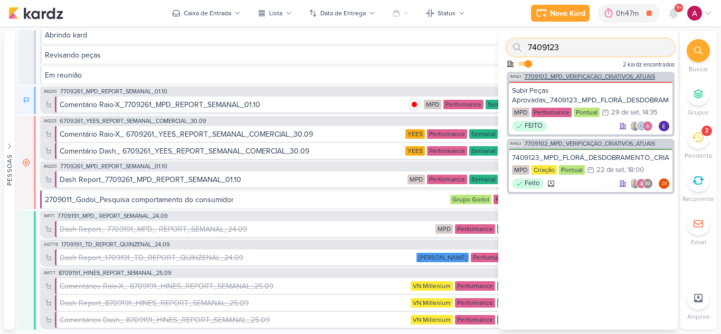
type input "7409123"
click at [601, 76] on span "7709102_MPD_VERIFICAÇÃO_CRIATIVOS_ATUAIS" at bounding box center [590, 77] width 130 height 6
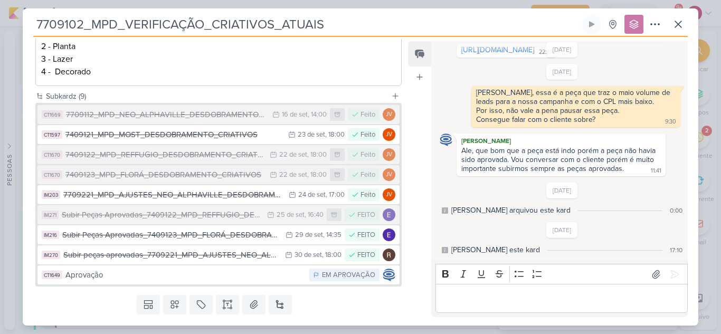
scroll to position [288, 0]
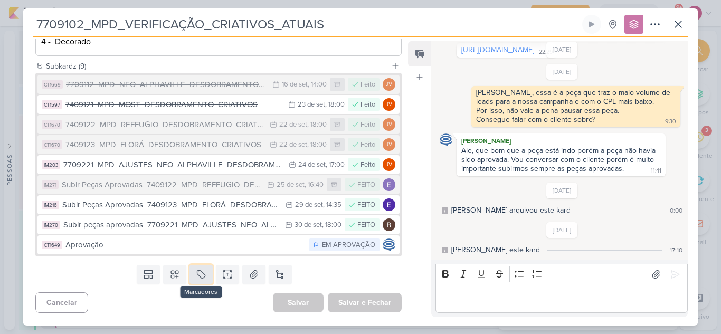
click at [201, 269] on icon at bounding box center [201, 274] width 11 height 11
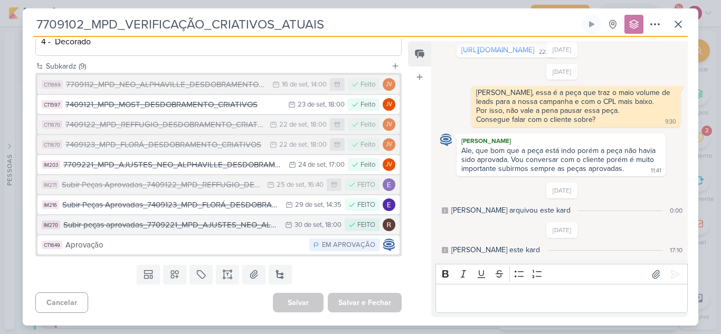
click at [185, 226] on div "Subir peças aprovadas_7709221_MPD_AJUSTES_NEO_ALPHAVILLE_DESDOBRAMENTO_DE_PEÇAS" at bounding box center [171, 225] width 216 height 12
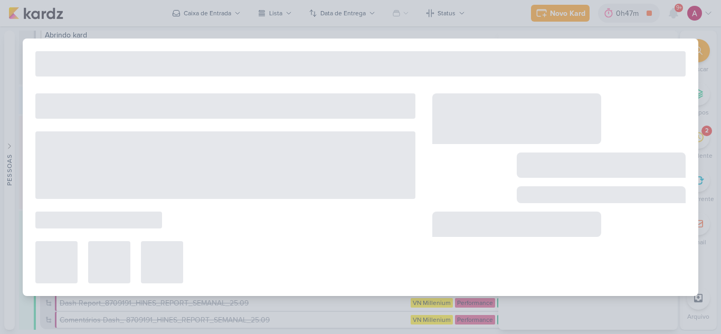
type input "Subir peças aprovadas_7709221_MPD_AJUSTES_NEO_ALPHAVILLE_DESDOBRAMENTO_DE_PEÇAS"
type input "30 de setembro de 2025 às 18:00"
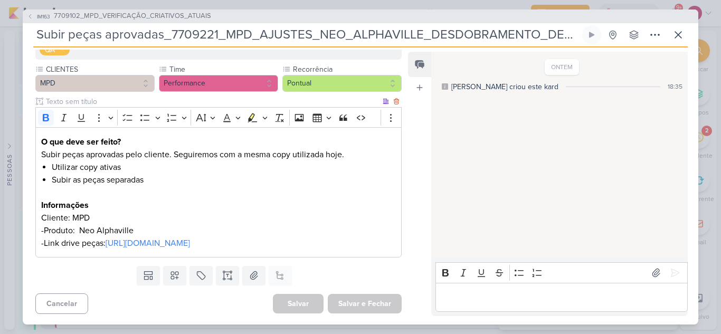
scroll to position [132, 0]
click at [200, 280] on icon at bounding box center [201, 276] width 8 height 8
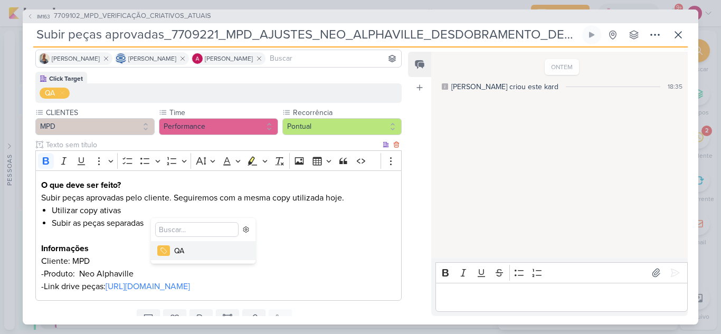
scroll to position [0, 0]
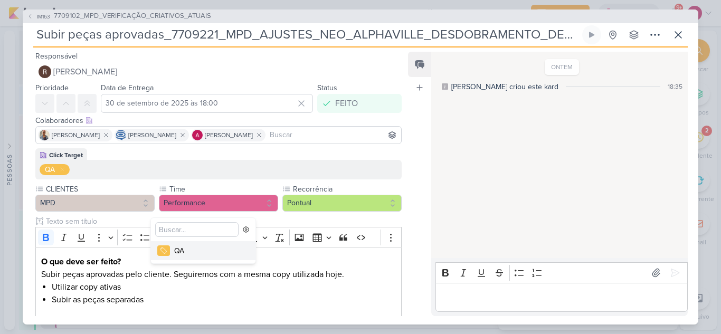
click at [190, 253] on div "QA" at bounding box center [208, 250] width 69 height 11
click at [153, 16] on span "7709102_MPD_VERIFICAÇÃO_CRIATIVOS_ATUAIS" at bounding box center [132, 16] width 157 height 11
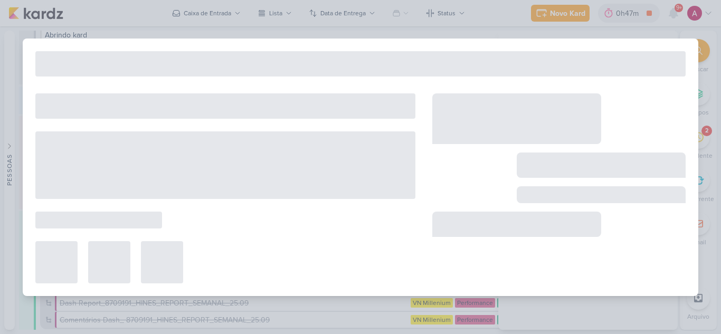
type input "7709102_MPD_VERIFICAÇÃO_CRIATIVOS_ATUAIS"
type input "12 de setembro de 2025 às 18:00"
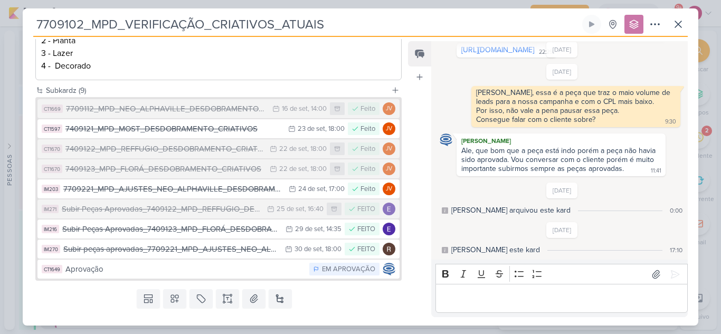
scroll to position [288, 0]
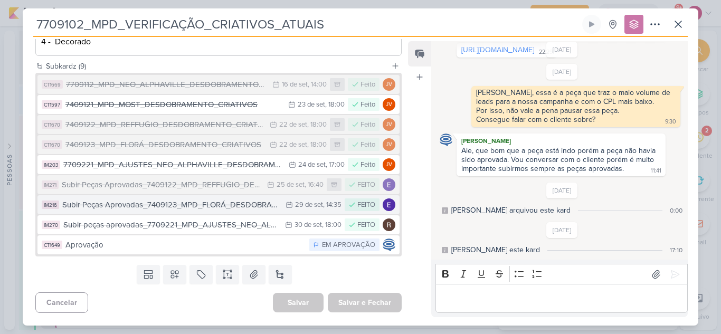
click at [170, 208] on div "Subir Peças Aprovadas_7409123_MPD_FLORÁ_DESDOBRAMENTO_CRIATIVOS" at bounding box center [171, 205] width 218 height 12
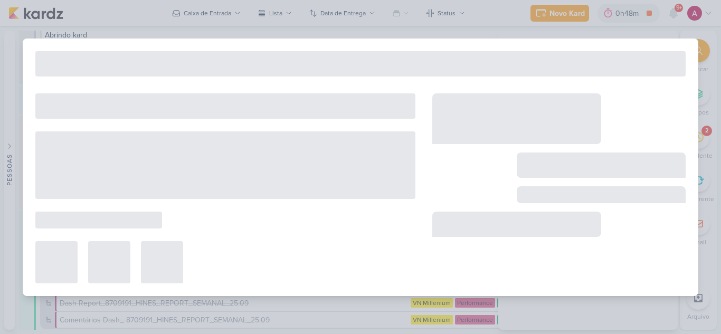
type input "Subir Peças Aprovadas_7409123_MPD_FLORÁ_DESDOBRAMENTO_CRIATIVOS"
type input "29 de setembro de 2025 às 14:35"
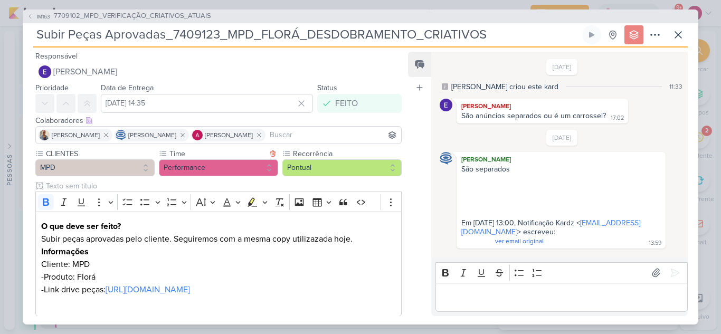
scroll to position [72, 0]
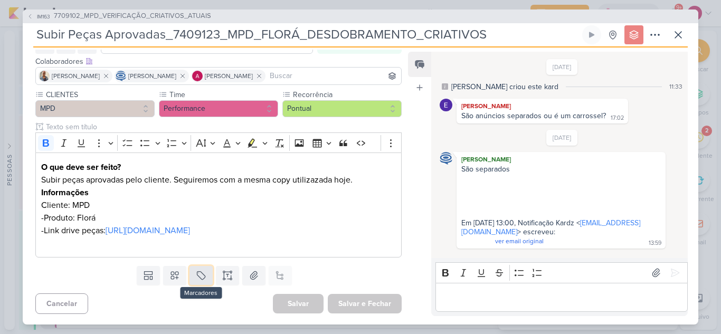
click at [202, 275] on icon at bounding box center [201, 276] width 8 height 8
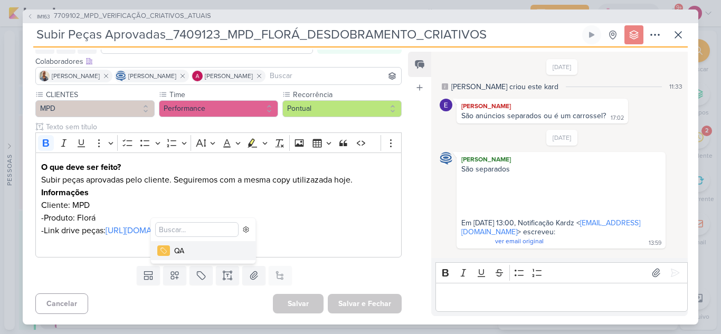
click at [207, 252] on div "QA" at bounding box center [208, 250] width 69 height 11
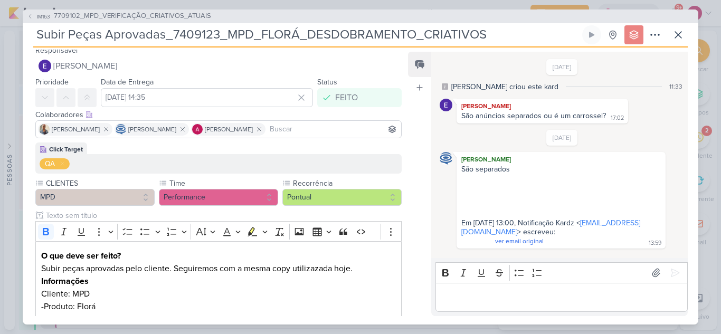
scroll to position [0, 0]
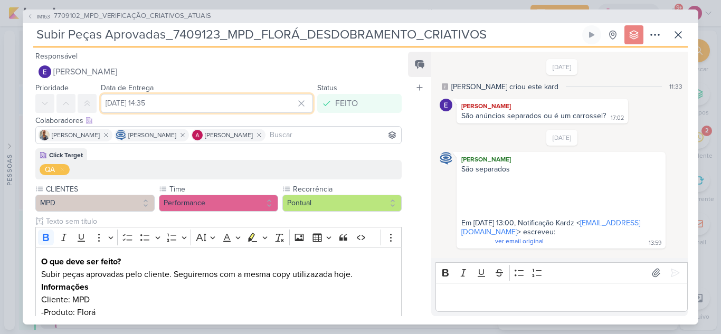
click at [126, 99] on input "29 de setembro de 2025 às 14:35" at bounding box center [207, 103] width 212 height 19
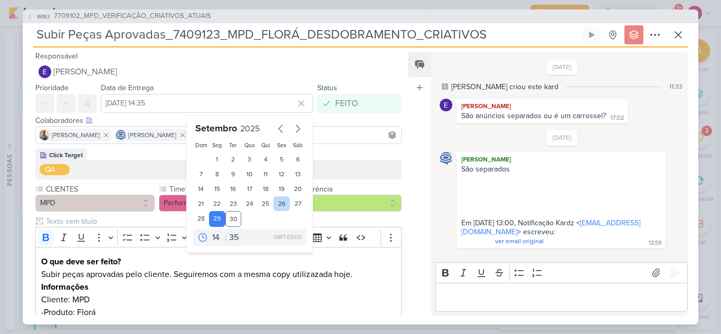
click at [273, 204] on div "26" at bounding box center [281, 203] width 16 height 15
type input "26 de setembro de 2025 às 14:35"
click at [347, 154] on div "Click Target QA" at bounding box center [218, 163] width 366 height 31
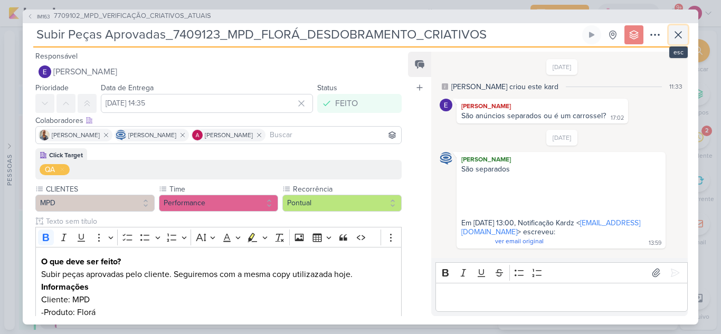
click at [683, 36] on icon at bounding box center [678, 35] width 13 height 13
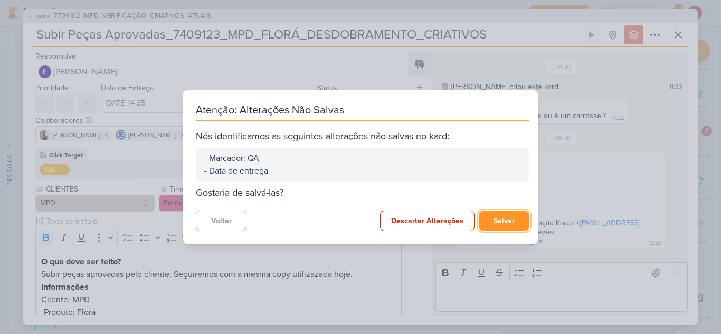
click at [511, 219] on button "Salvar" at bounding box center [504, 221] width 51 height 20
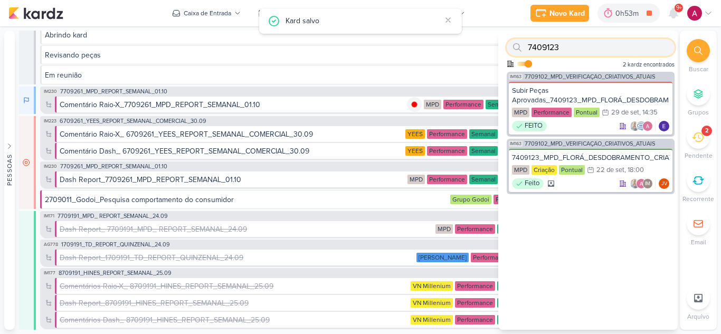
drag, startPoint x: 567, startPoint y: 51, endPoint x: 528, endPoint y: 50, distance: 38.5
click at [528, 50] on input "7409123" at bounding box center [591, 47] width 168 height 17
paste input "1"
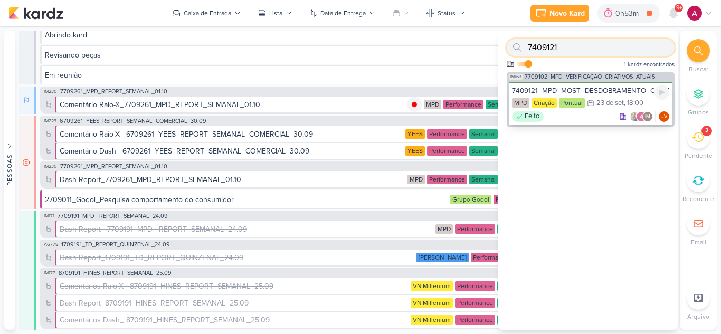
type input "7409121"
click at [586, 89] on div "7409121_MPD_MOST_DESDOBRAMENTO_CRIATIVOS" at bounding box center [590, 91] width 157 height 10
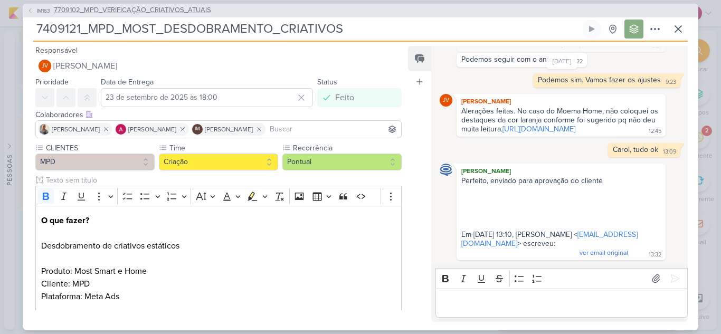
click at [142, 12] on span "7709102_MPD_VERIFICAÇÃO_CRIATIVOS_ATUAIS" at bounding box center [132, 10] width 157 height 11
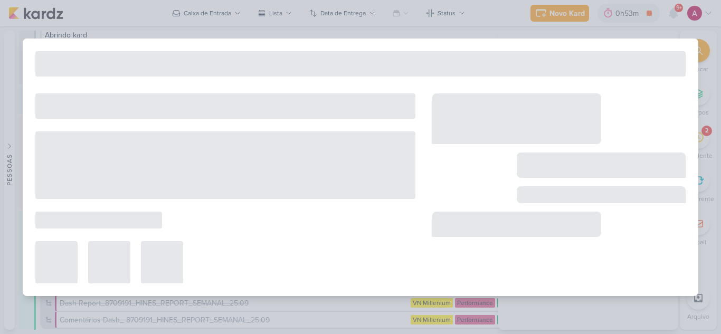
type input "7709102_MPD_VERIFICAÇÃO_CRIATIVOS_ATUAIS"
type input "12 de setembro de 2025 às 18:00"
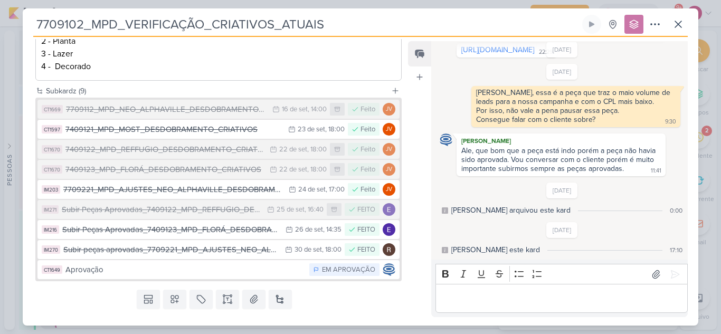
scroll to position [264, 0]
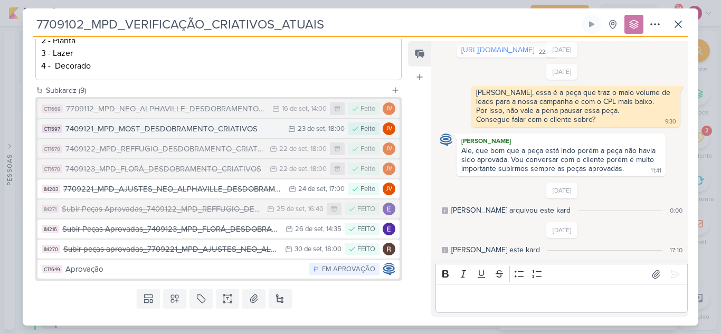
click at [209, 131] on div "7409121_MPD_MOST_DESDOBRAMENTO_CRIATIVOS" at bounding box center [173, 129] width 217 height 12
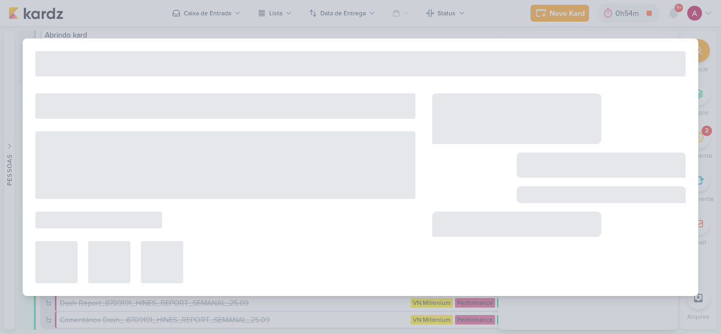
type input "7409121_MPD_MOST_DESDOBRAMENTO_CRIATIVOS"
type input "23 de setembro de 2025 às 18:00"
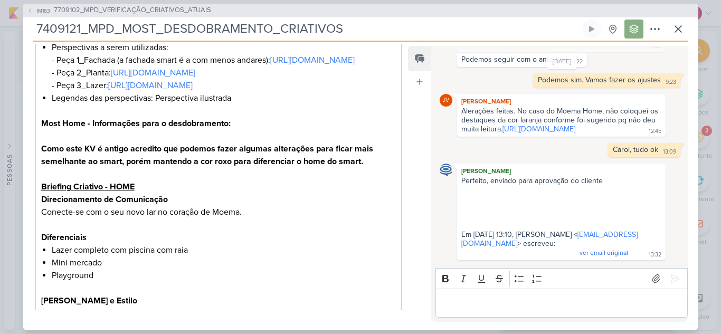
scroll to position [369, 0]
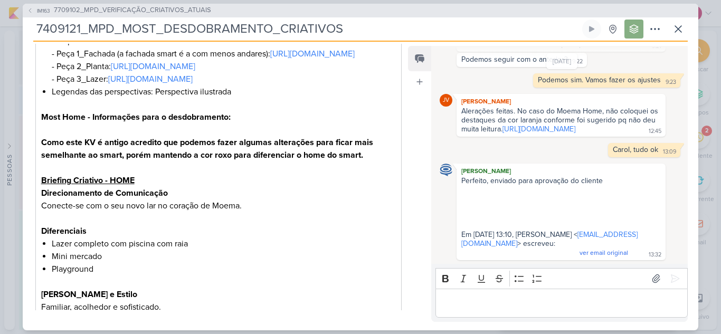
drag, startPoint x: 538, startPoint y: 125, endPoint x: 403, endPoint y: 63, distance: 149.3
click at [538, 125] on link "https://drive.google.com/drive/folders/1mwvpyEN94eP7wQS-OB7_18ClZ1gY7M9-?usp=sh…" at bounding box center [538, 129] width 73 height 9
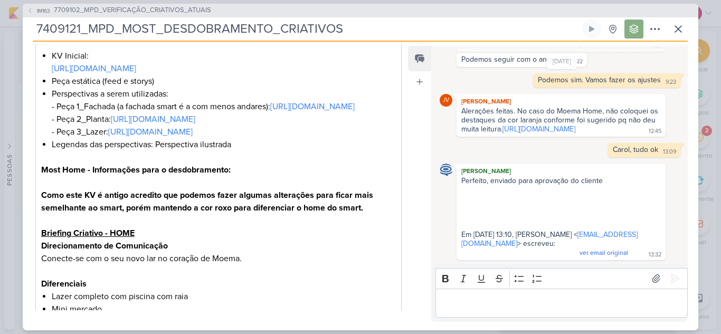
scroll to position [53, 0]
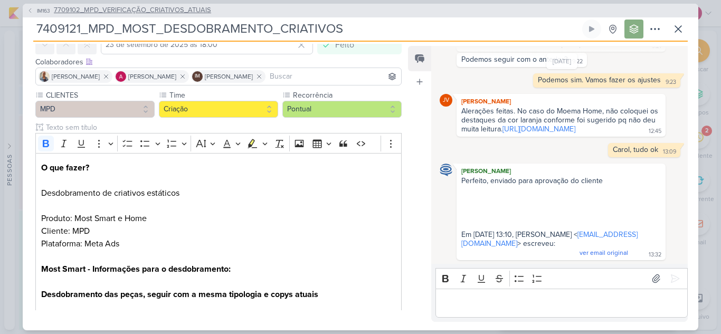
click at [168, 13] on span "7709102_MPD_VERIFICAÇÃO_CRIATIVOS_ATUAIS" at bounding box center [132, 10] width 157 height 11
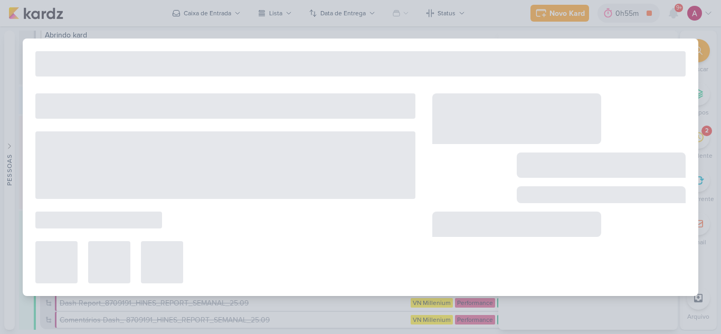
type input "7709102_MPD_VERIFICAÇÃO_CRIATIVOS_ATUAIS"
type input "12 de setembro de 2025 às 18:00"
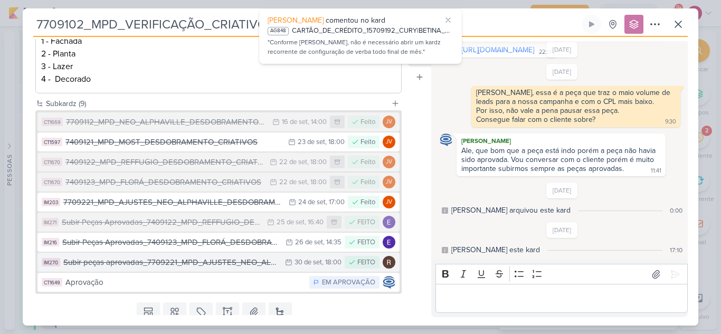
scroll to position [288, 0]
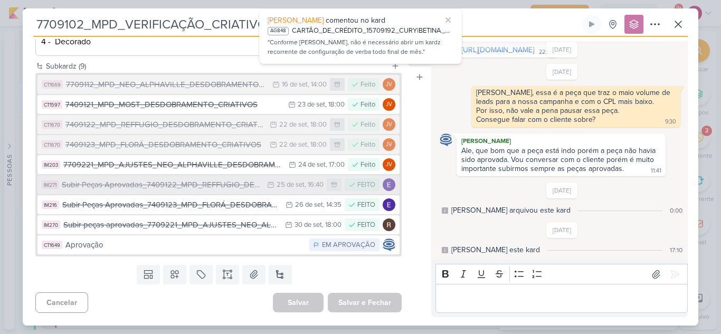
click at [213, 185] on div "Subir Peças Aprovadas_7409122_MPD_REFFUGIO_DESDOBRAMENTO_CRIATIVOS" at bounding box center [162, 185] width 200 height 12
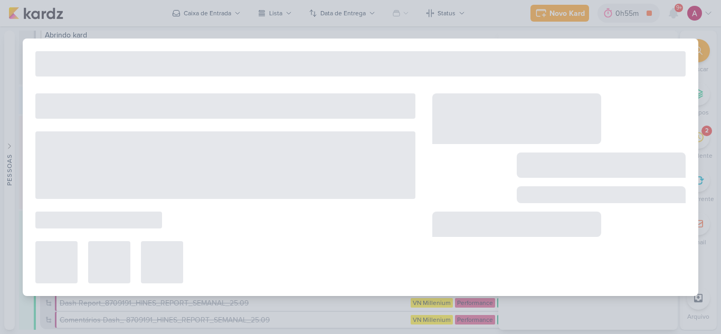
type input "Subir Peças Aprovadas_7409122_MPD_REFFUGIO_DESDOBRAMENTO_CRIATIVOS"
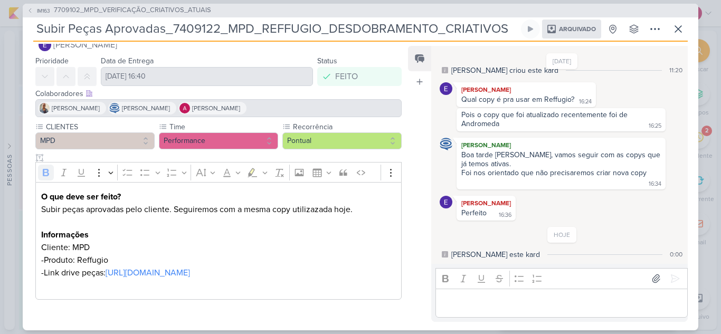
scroll to position [34, 0]
click at [222, 315] on div "Responsável Eduardo Quaresma Nenhum contato encontrado create new contact Novo …" at bounding box center [361, 186] width 676 height 289
click at [293, 312] on div "Responsável Eduardo Quaresma Nenhum contato encontrado create new contact Novo …" at bounding box center [361, 186] width 676 height 289
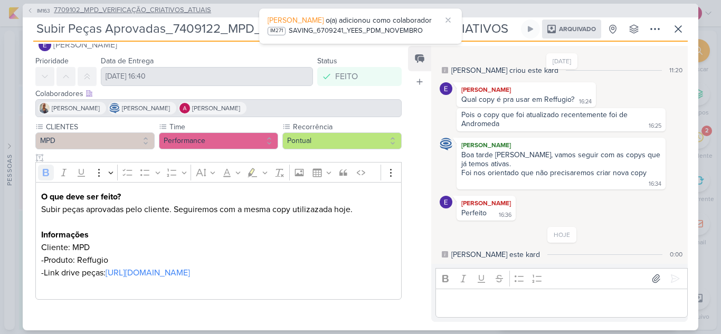
click at [33, 10] on icon at bounding box center [30, 10] width 6 height 6
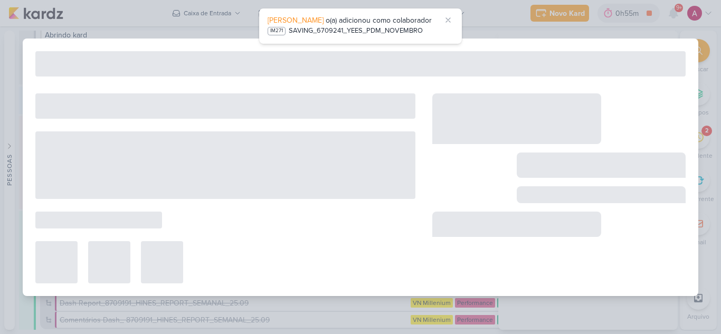
type input "7709102_MPD_VERIFICAÇÃO_CRIATIVOS_ATUAIS"
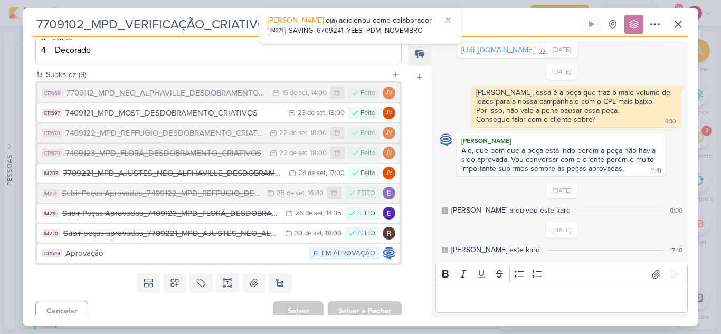
scroll to position [288, 0]
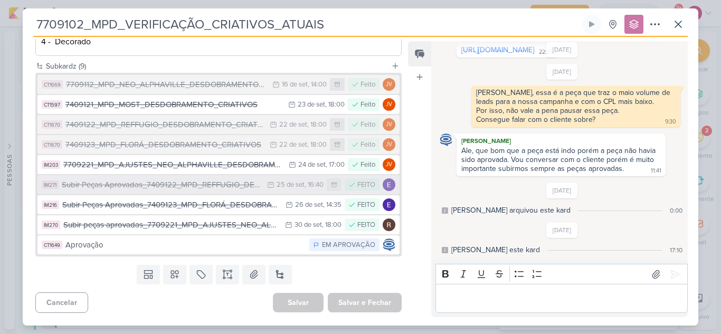
click at [175, 184] on div "Subir Peças Aprovadas_7409122_MPD_REFFUGIO_DESDOBRAMENTO_CRIATIVOS" at bounding box center [162, 185] width 200 height 12
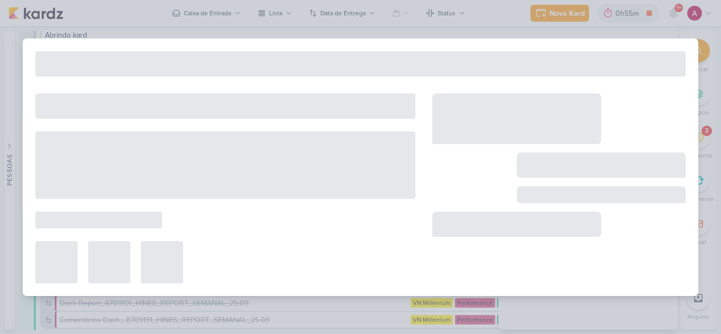
type input "Subir Peças Aprovadas_7409122_MPD_REFFUGIO_DESDOBRAMENTO_CRIATIVOS"
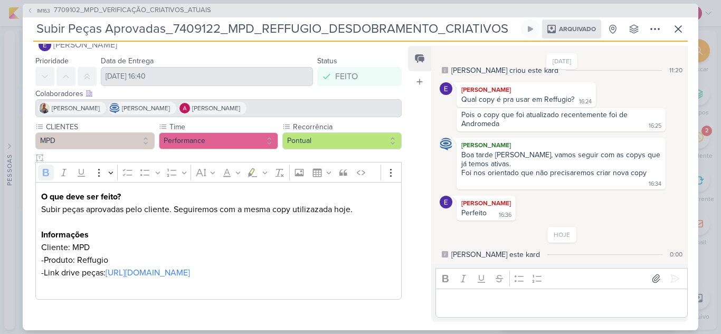
scroll to position [34, 0]
click at [557, 34] on div "Arquivado" at bounding box center [571, 29] width 59 height 19
click at [656, 31] on icon at bounding box center [655, 29] width 13 height 13
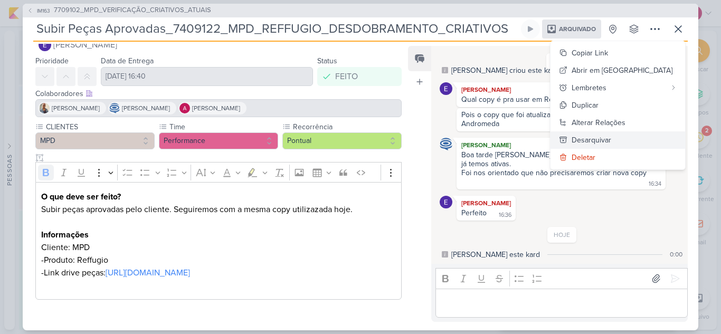
click at [611, 139] on div "Desarquivar" at bounding box center [592, 140] width 40 height 11
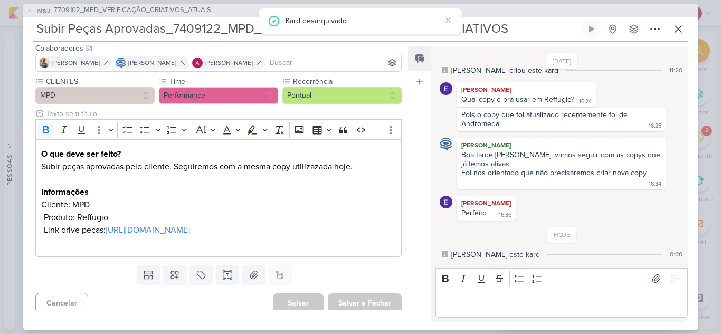
scroll to position [84, 0]
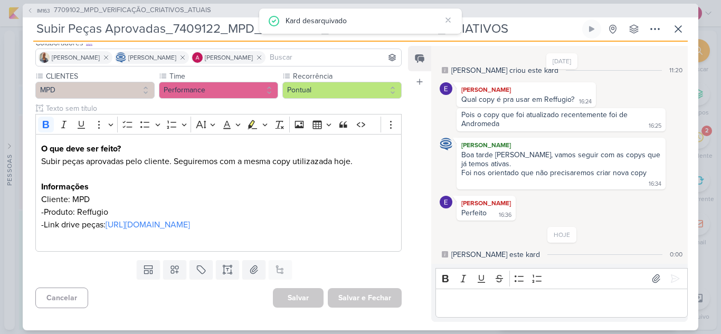
click at [193, 280] on div "Templates Campos Personalizados Marcadores Caixa De Texto Anexo Este kard já é …" at bounding box center [214, 269] width 383 height 27
click at [197, 276] on button at bounding box center [200, 269] width 23 height 19
click at [196, 249] on div "QA" at bounding box center [208, 245] width 69 height 11
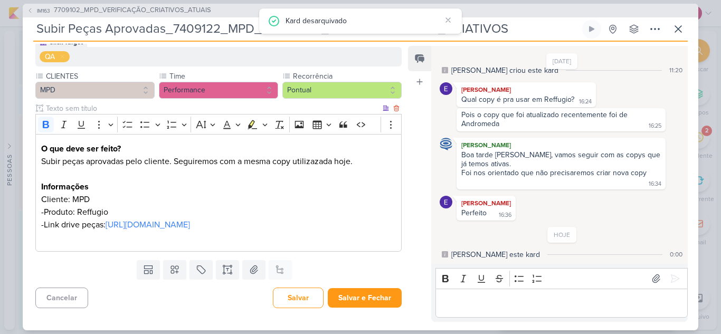
scroll to position [120, 0]
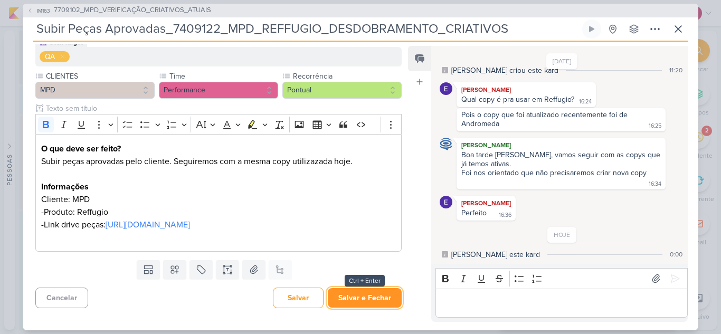
click at [339, 293] on button "Salvar e Fechar" at bounding box center [365, 298] width 74 height 20
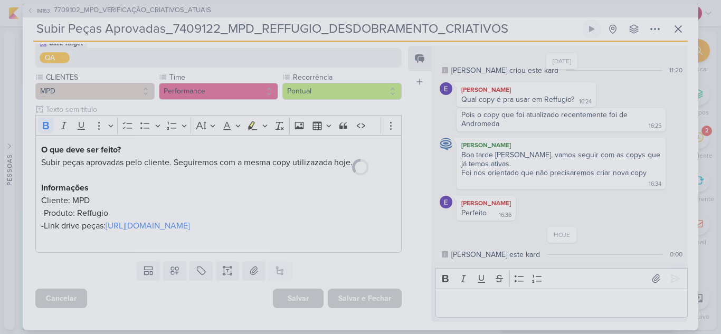
scroll to position [119, 0]
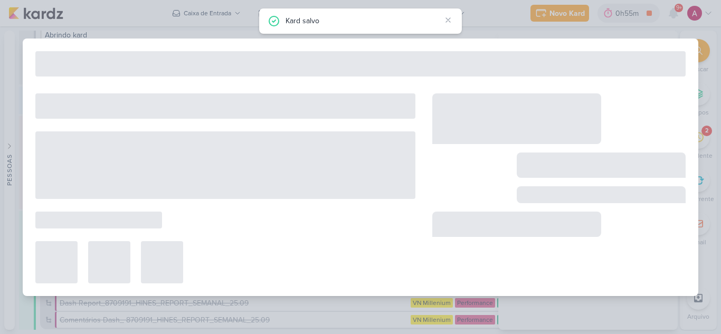
type input "7709102_MPD_VERIFICAÇÃO_CRIATIVOS_ATUAIS"
type input "12 de setembro de 2025 às 18:00"
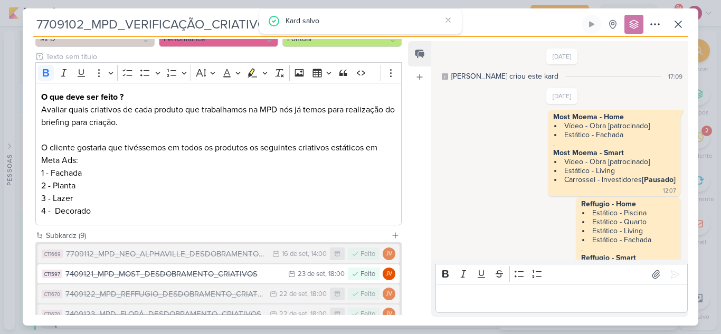
scroll to position [553, 0]
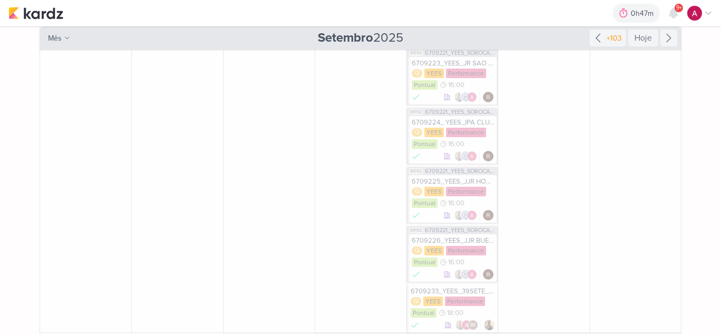
scroll to position [581, 0]
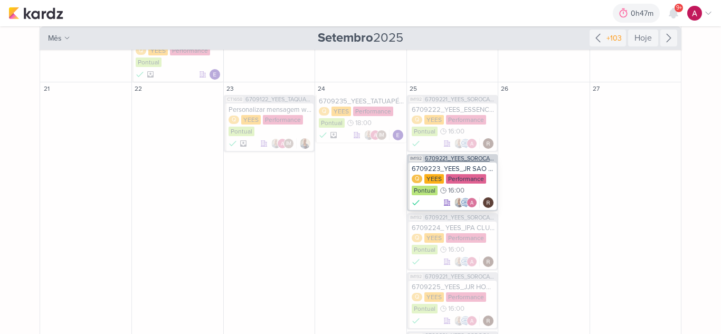
click at [465, 157] on span "6709221_YEES_SOROCABA_AJUSTES_CAMPANHAS_MIA" at bounding box center [460, 159] width 71 height 6
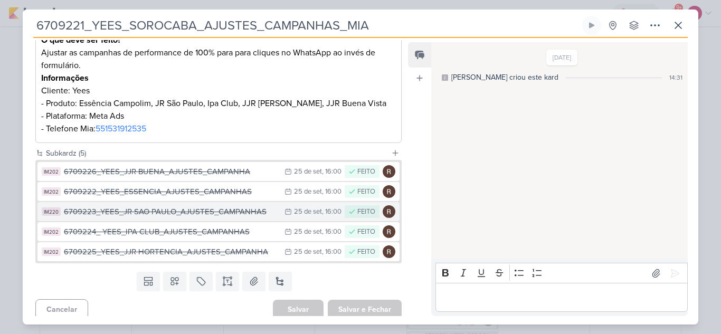
scroll to position [183, 0]
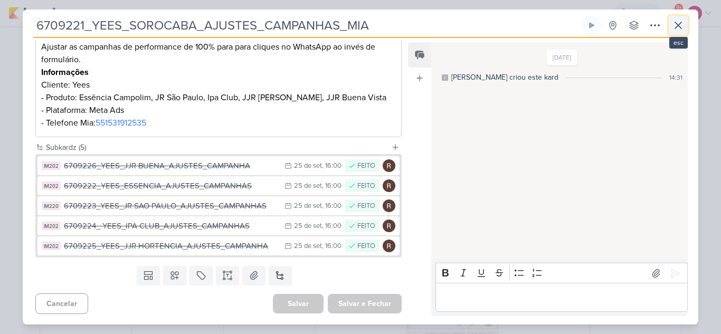
click at [681, 29] on icon at bounding box center [678, 25] width 13 height 13
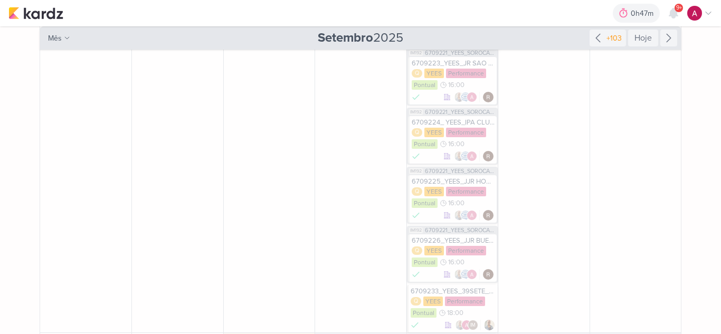
scroll to position [760, 0]
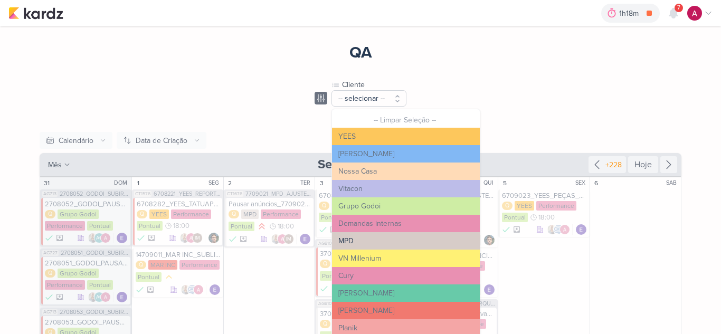
click at [370, 234] on button "MPD" at bounding box center [406, 240] width 148 height 17
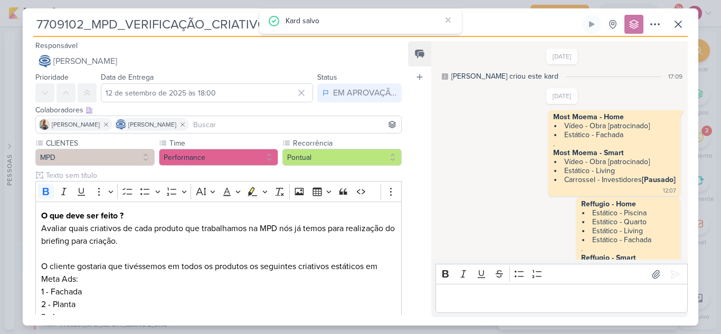
scroll to position [158, 0]
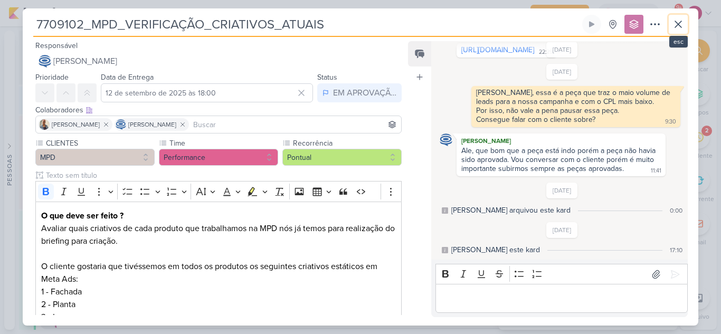
drag, startPoint x: 686, startPoint y: 22, endPoint x: 677, endPoint y: 28, distance: 10.7
click at [684, 22] on button at bounding box center [678, 24] width 19 height 19
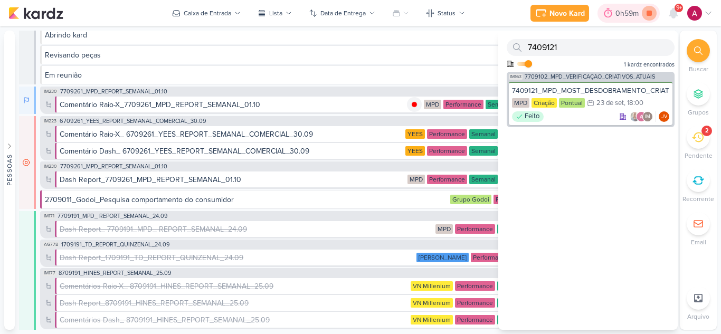
click at [646, 14] on icon at bounding box center [649, 13] width 15 height 15
click at [678, 21] on div at bounding box center [673, 13] width 19 height 19
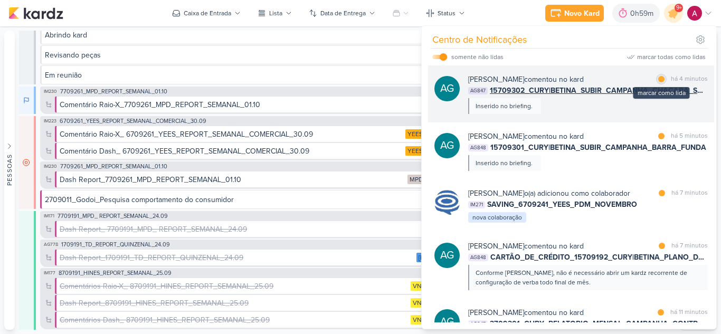
click at [658, 82] on div "marcar como lida" at bounding box center [661, 79] width 11 height 11
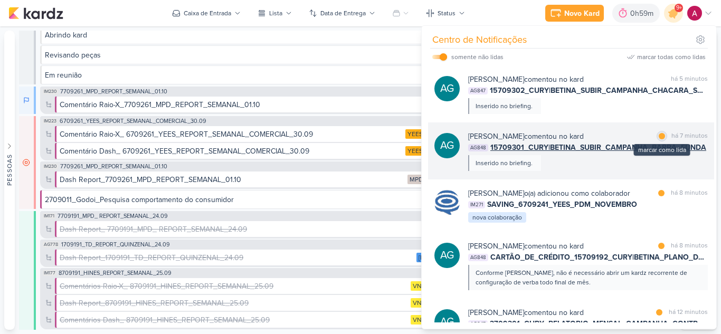
click at [660, 136] on div at bounding box center [662, 136] width 6 height 6
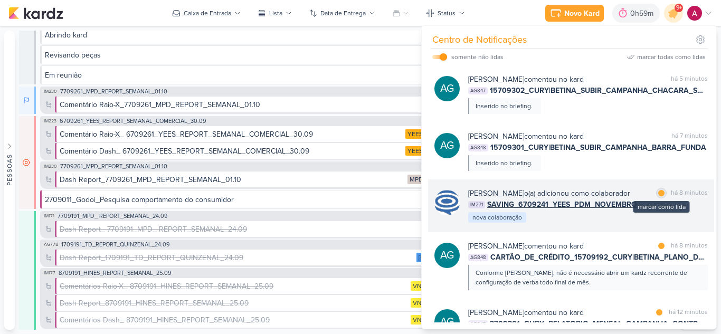
click at [658, 194] on div at bounding box center [661, 193] width 6 height 6
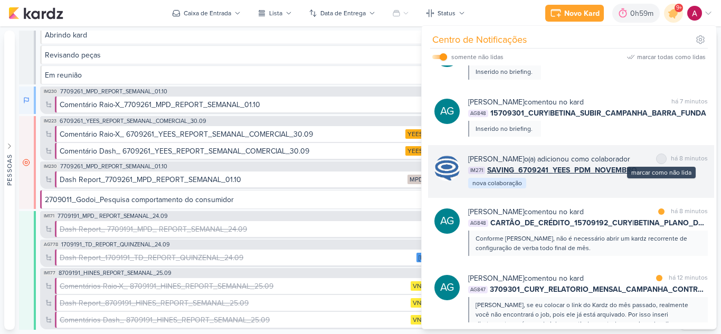
scroll to position [53, 0]
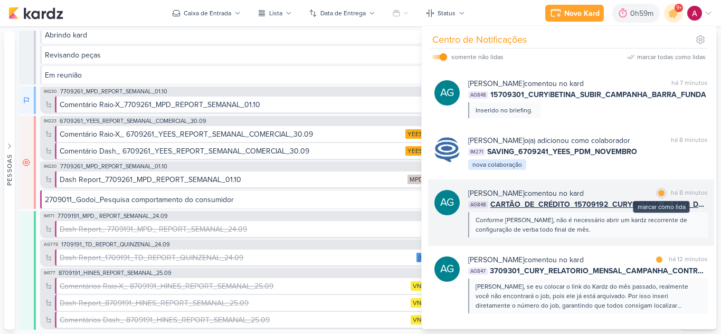
click at [658, 196] on div at bounding box center [661, 193] width 6 height 6
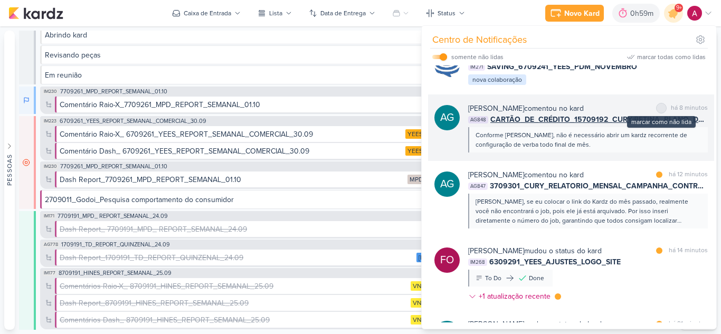
scroll to position [158, 0]
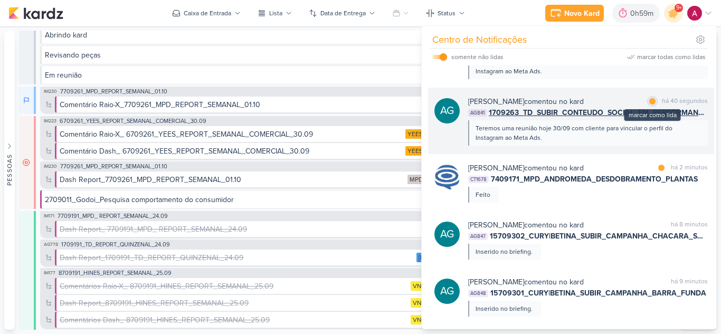
click at [649, 102] on div at bounding box center [652, 101] width 6 height 6
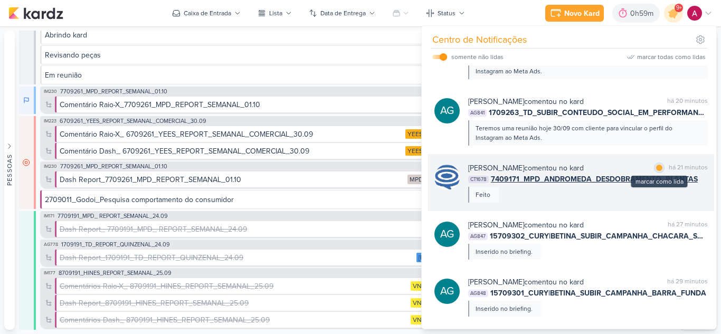
click at [659, 171] on div "marcar como lida" at bounding box center [659, 168] width 11 height 11
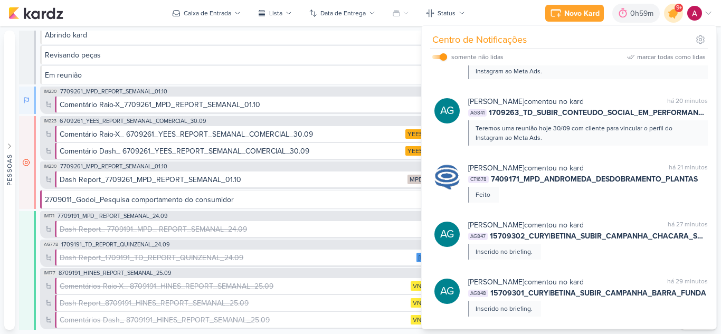
click at [670, 17] on icon at bounding box center [674, 13] width 18 height 18
